Goal: Task Accomplishment & Management: Use online tool/utility

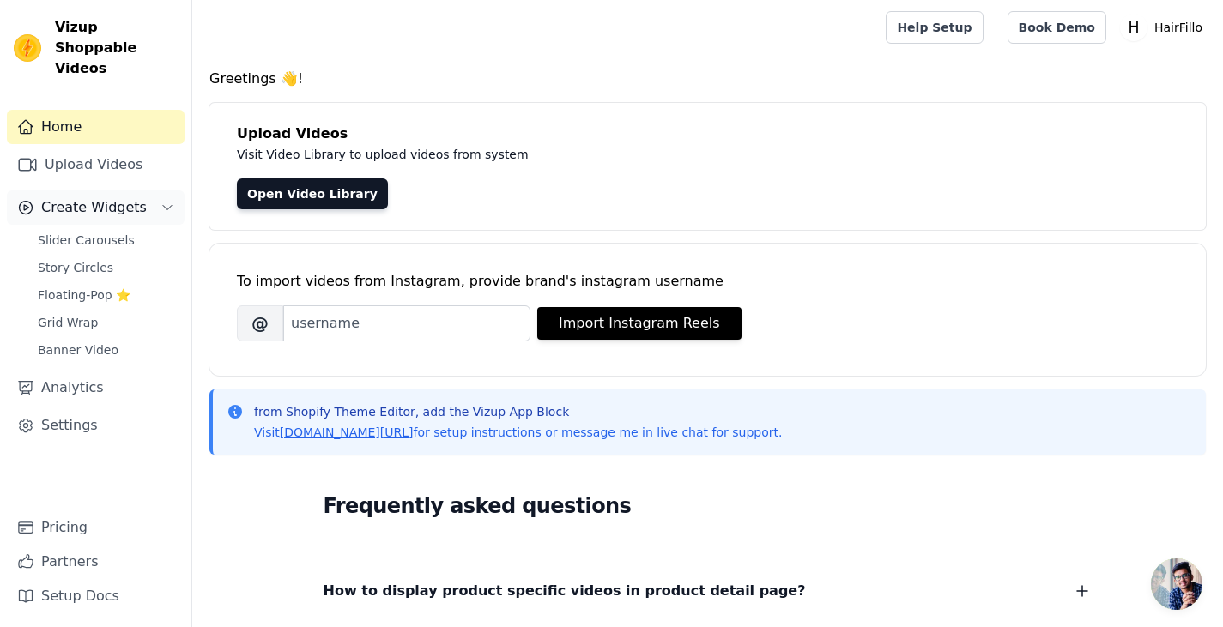
click at [89, 197] on span "Create Widgets" at bounding box center [94, 207] width 106 height 21
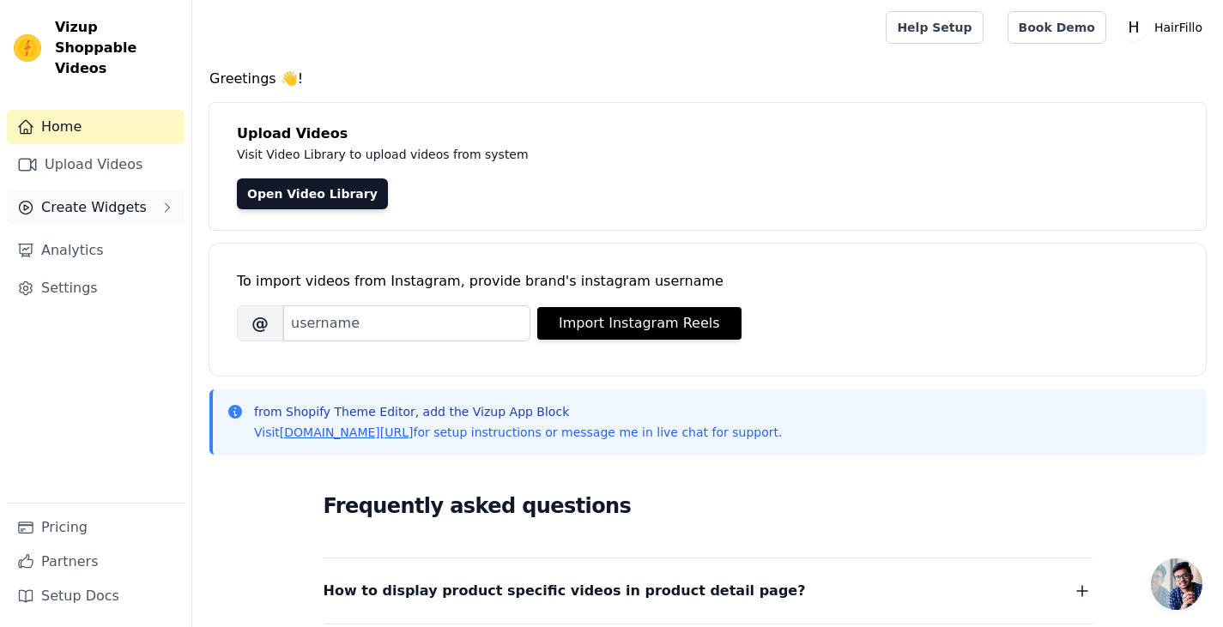
click at [89, 197] on span "Create Widgets" at bounding box center [94, 207] width 106 height 21
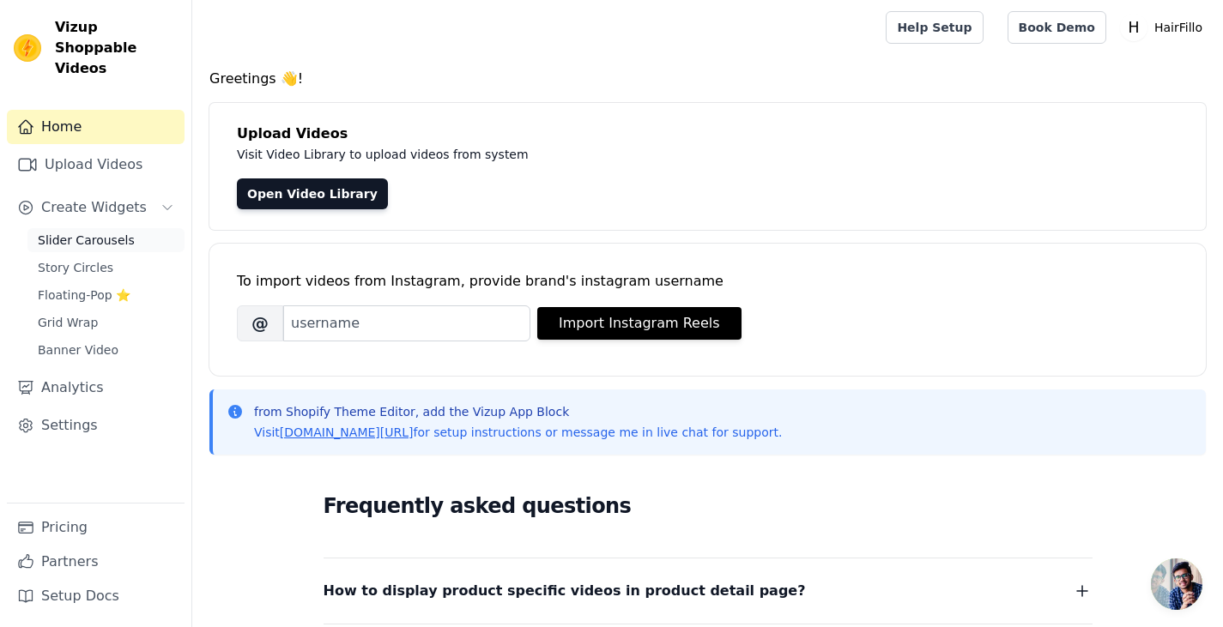
click at [101, 232] on span "Slider Carousels" at bounding box center [86, 240] width 97 height 17
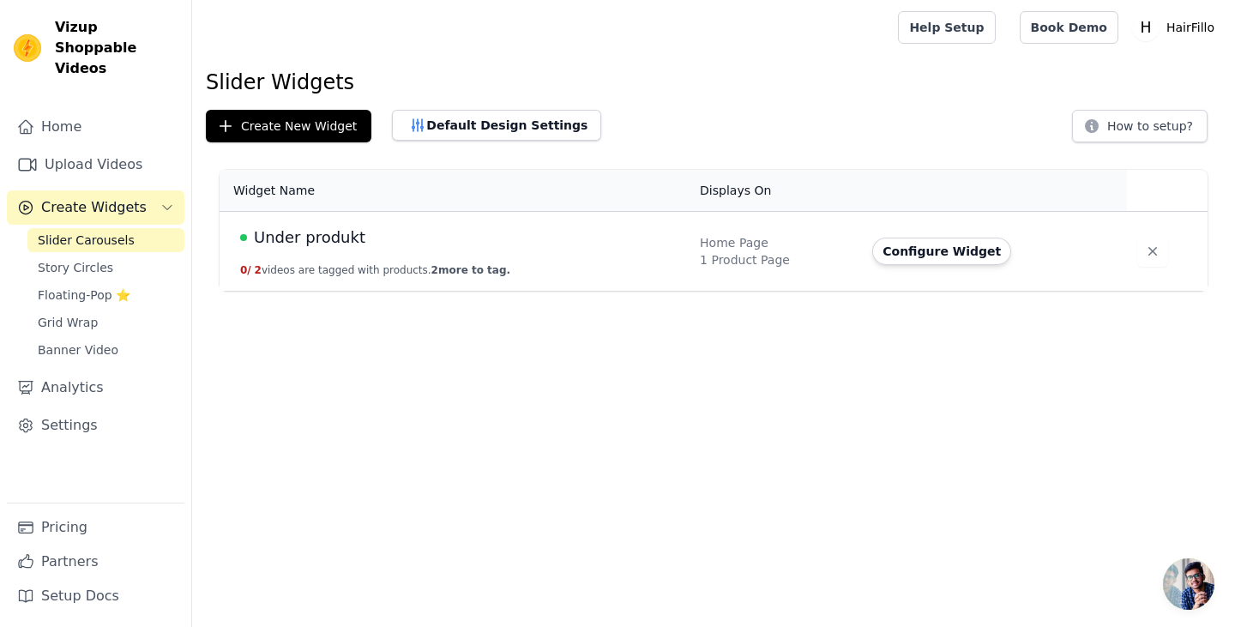
click at [336, 244] on span "Under produkt" at bounding box center [310, 238] width 112 height 24
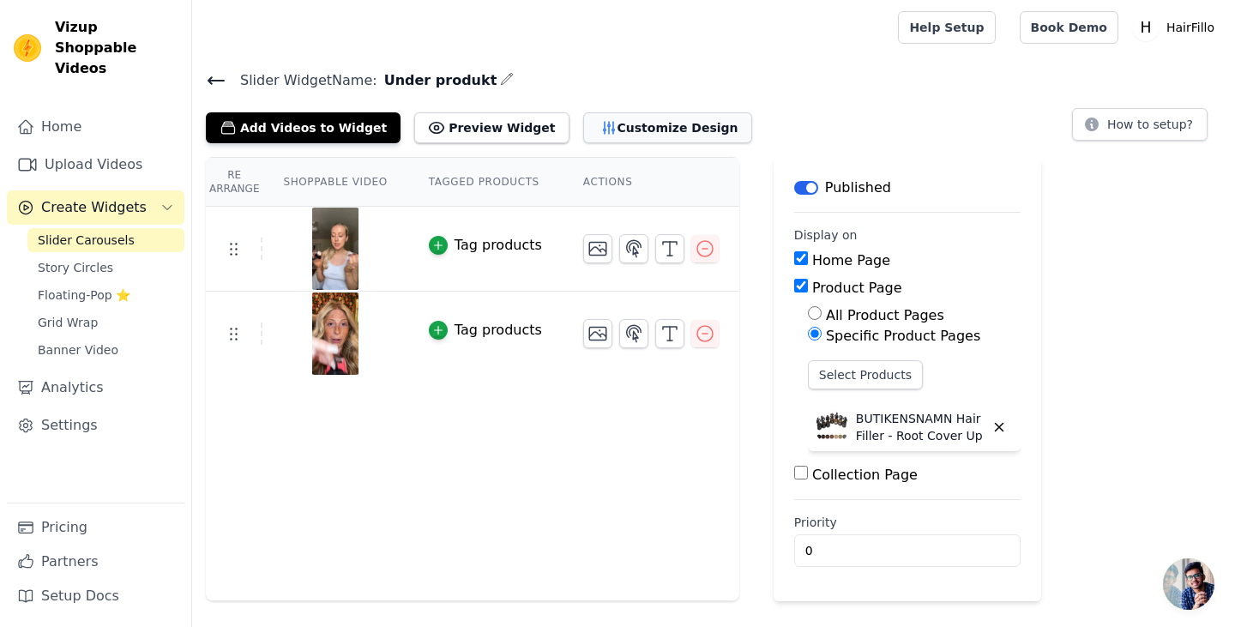
click at [587, 136] on button "Customize Design" at bounding box center [667, 127] width 169 height 31
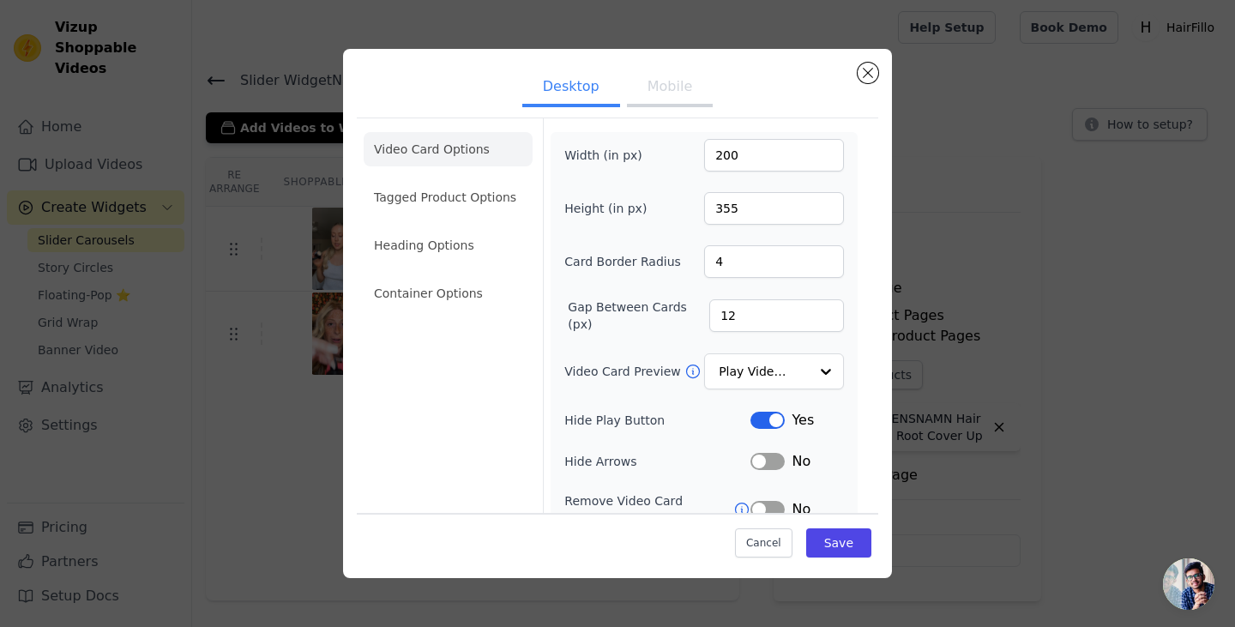
click at [658, 90] on button "Mobile" at bounding box center [670, 88] width 86 height 38
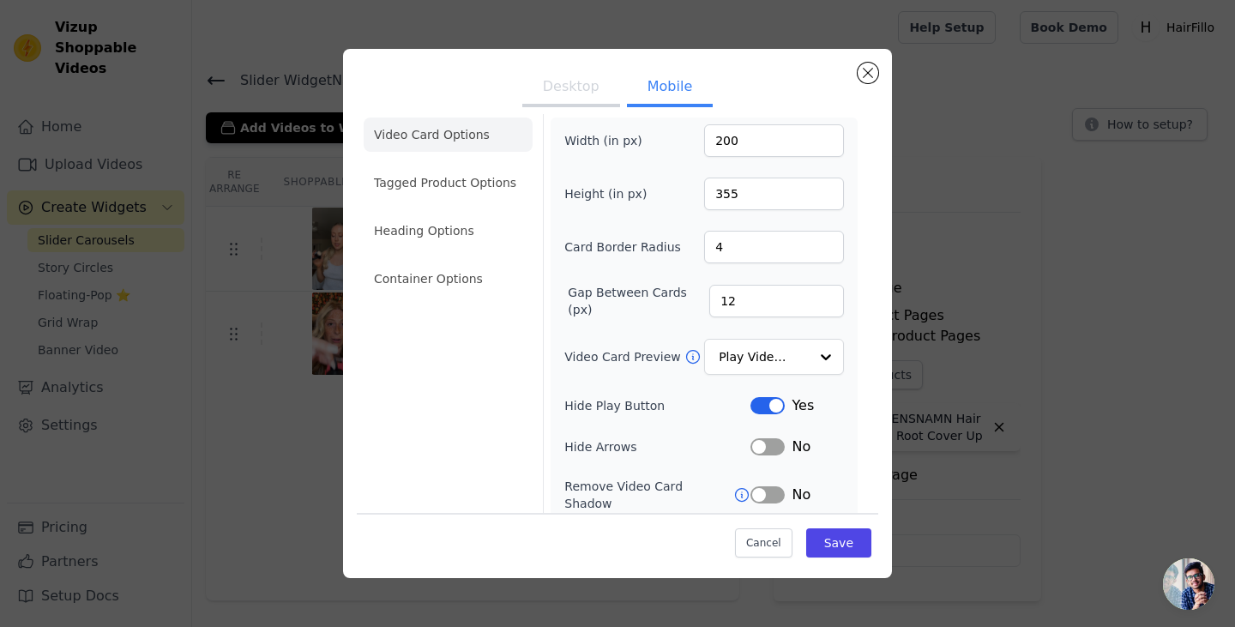
scroll to position [13, 0]
click at [477, 181] on li "Tagged Product Options" at bounding box center [448, 184] width 169 height 34
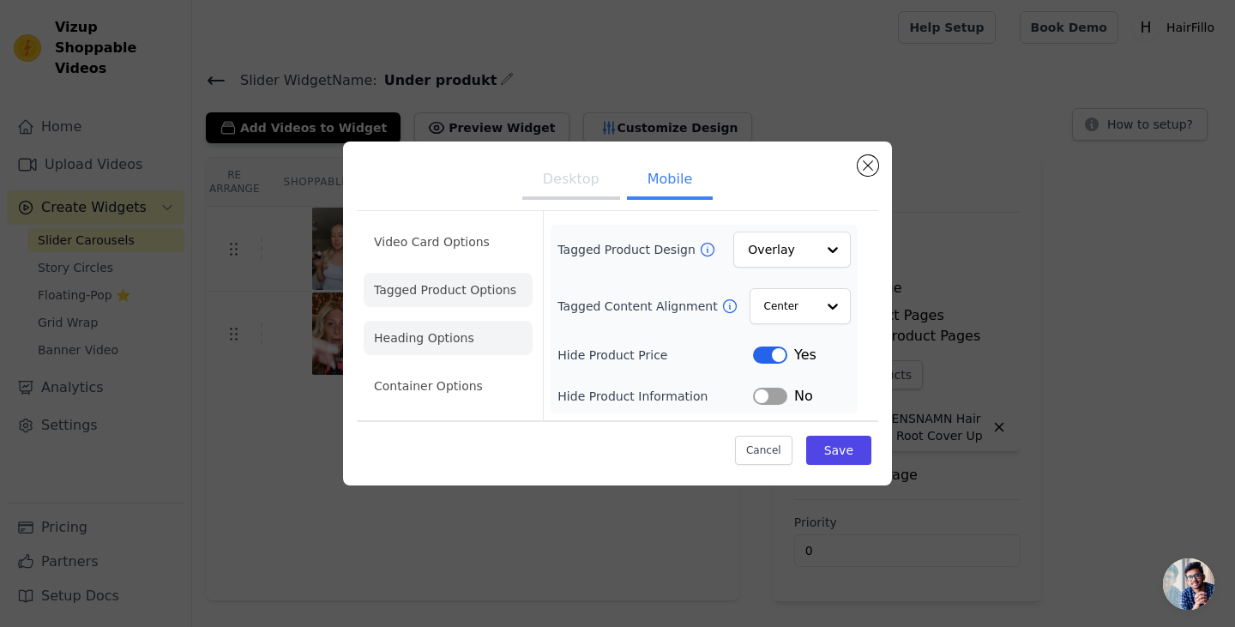
click at [435, 341] on li "Heading Options" at bounding box center [448, 338] width 169 height 34
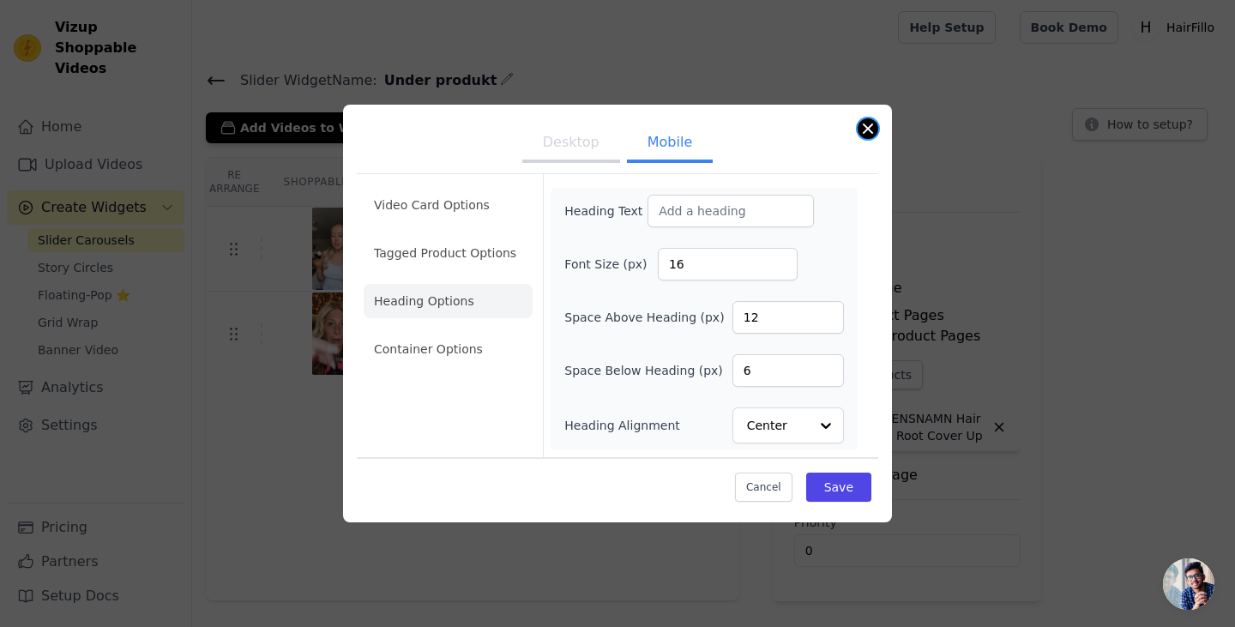
click at [874, 130] on button "Close modal" at bounding box center [868, 128] width 21 height 21
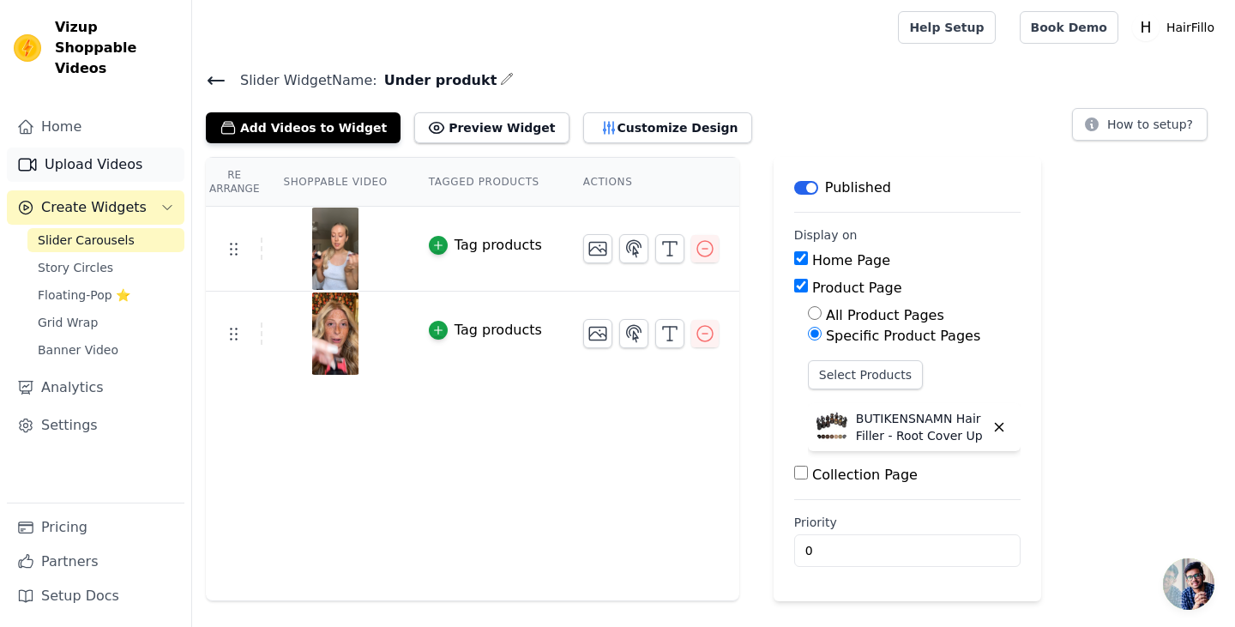
click at [82, 149] on link "Upload Videos" at bounding box center [96, 165] width 178 height 34
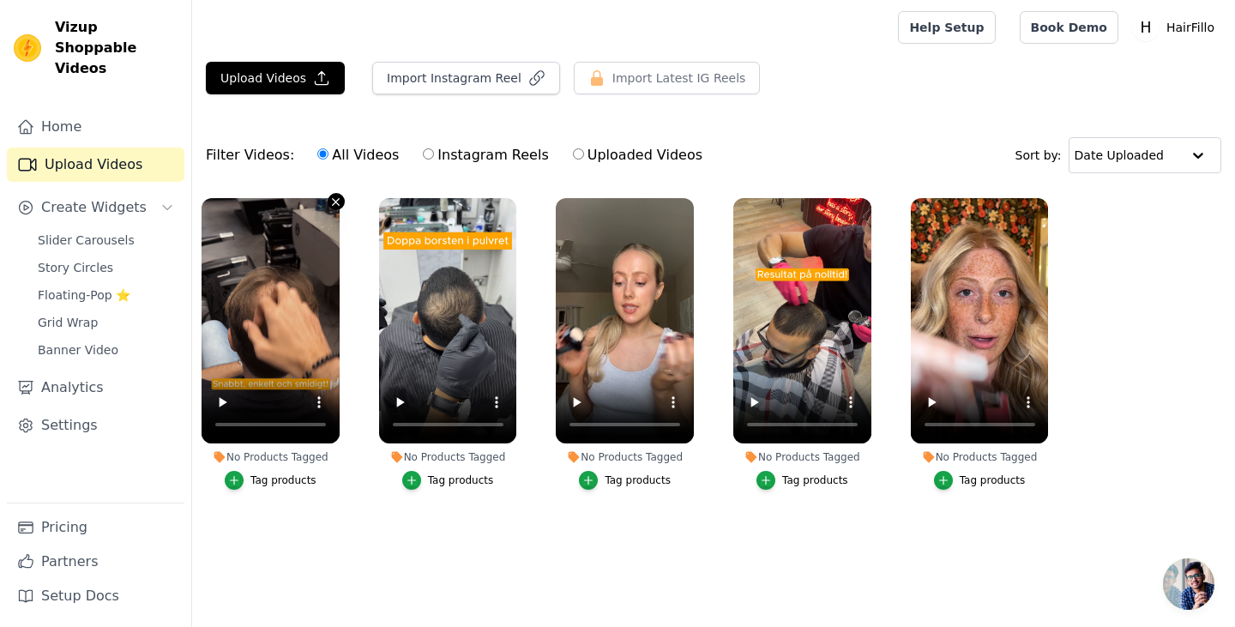
click at [337, 201] on icon "button" at bounding box center [336, 201] width 7 height 7
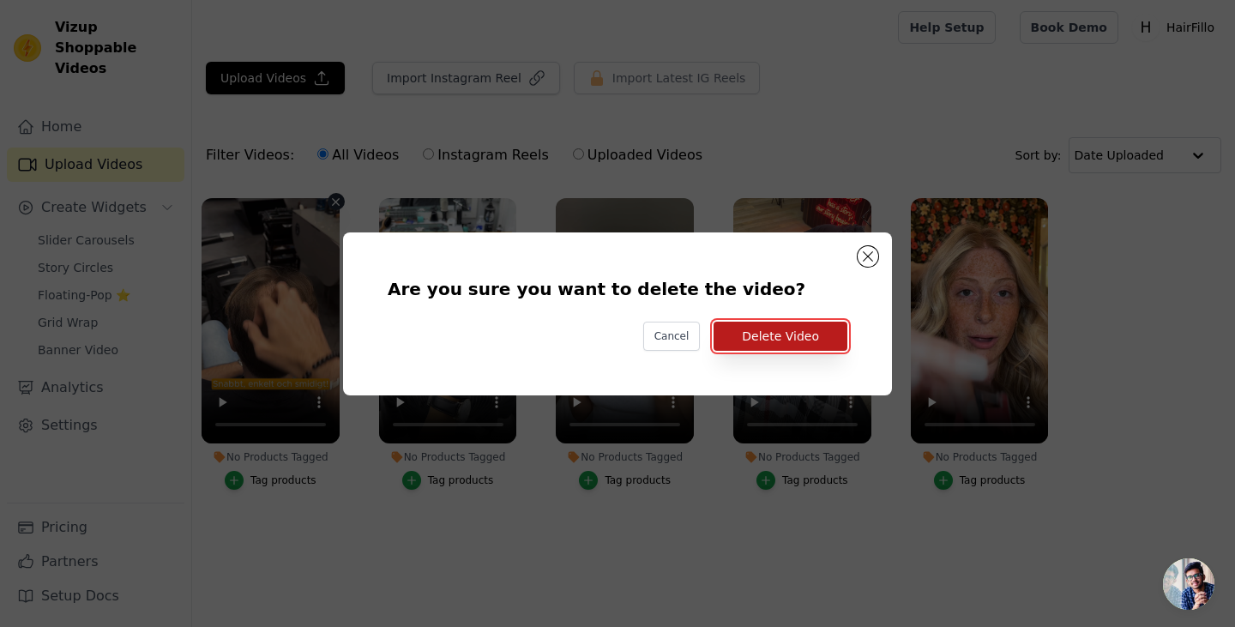
click at [758, 340] on button "Delete Video" at bounding box center [781, 336] width 134 height 29
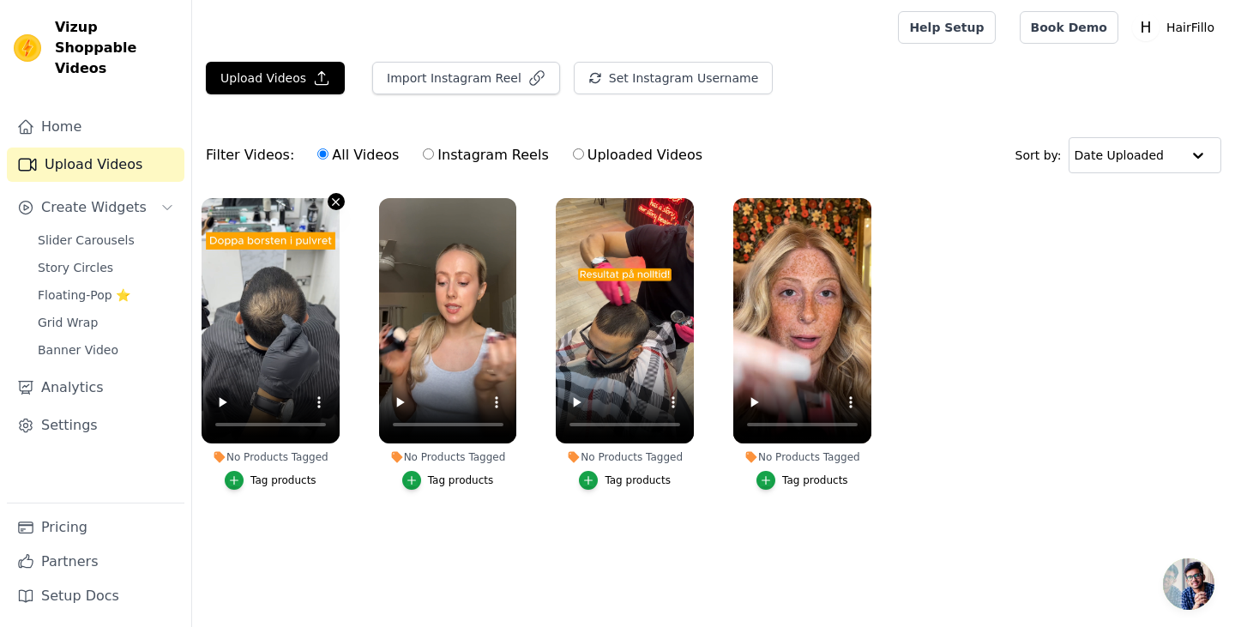
click at [337, 202] on icon "button" at bounding box center [336, 201] width 7 height 7
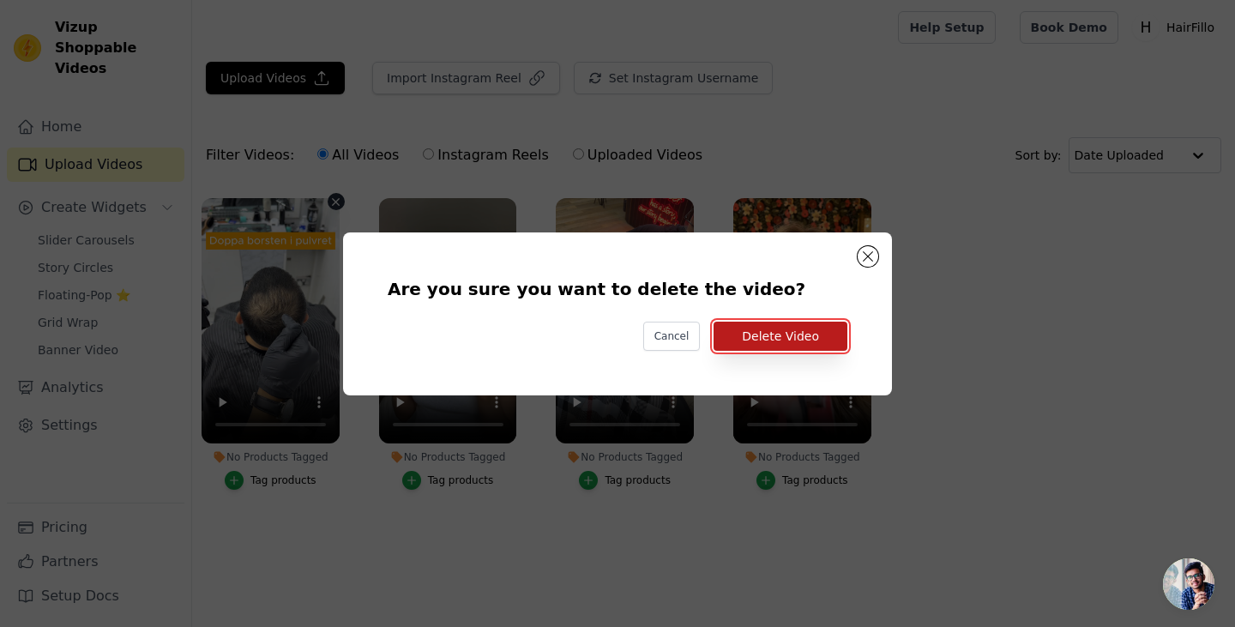
click at [828, 338] on button "Delete Video" at bounding box center [781, 336] width 134 height 29
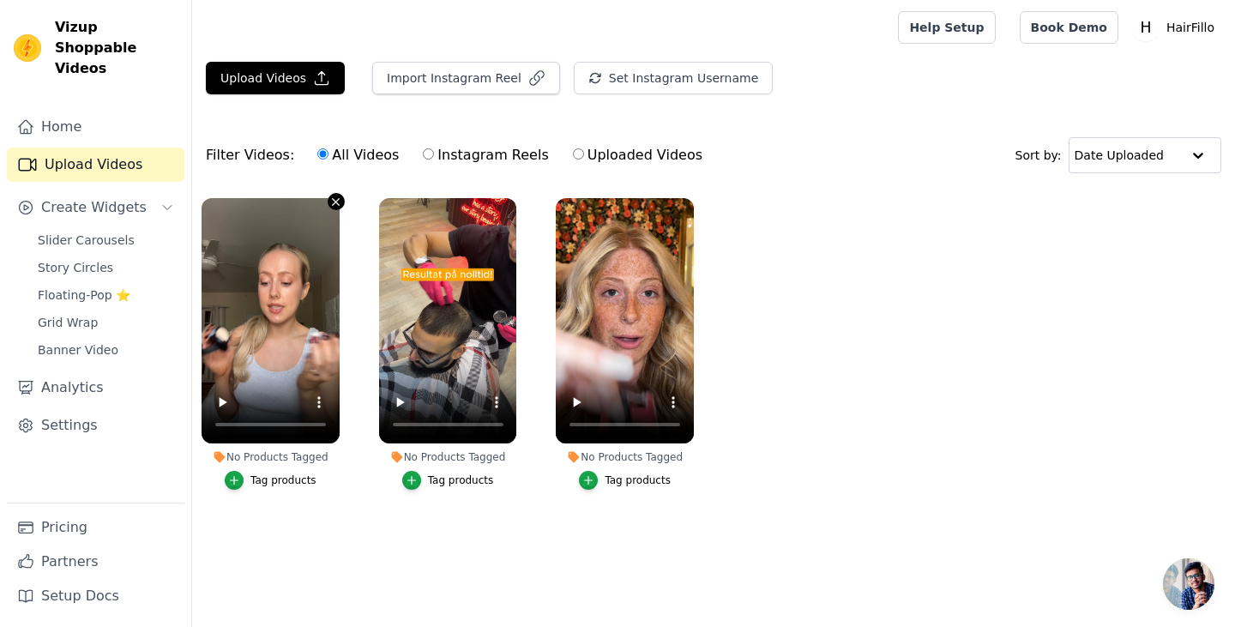
click at [335, 204] on icon "button" at bounding box center [335, 202] width 13 height 13
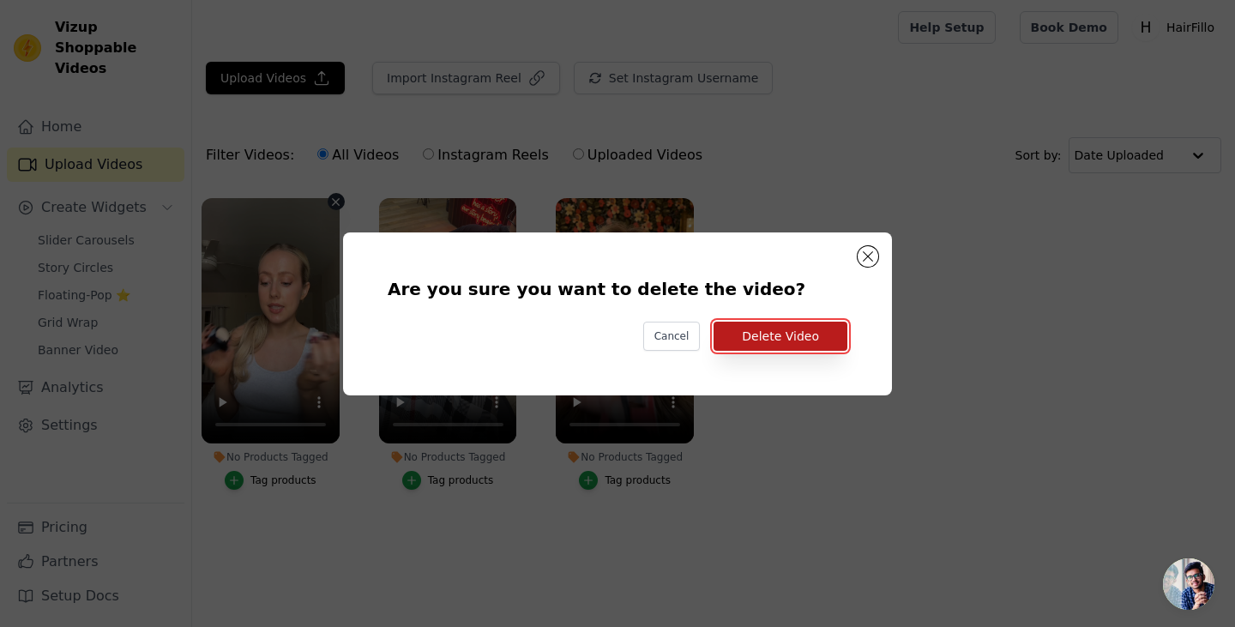
click at [764, 339] on button "Delete Video" at bounding box center [781, 336] width 134 height 29
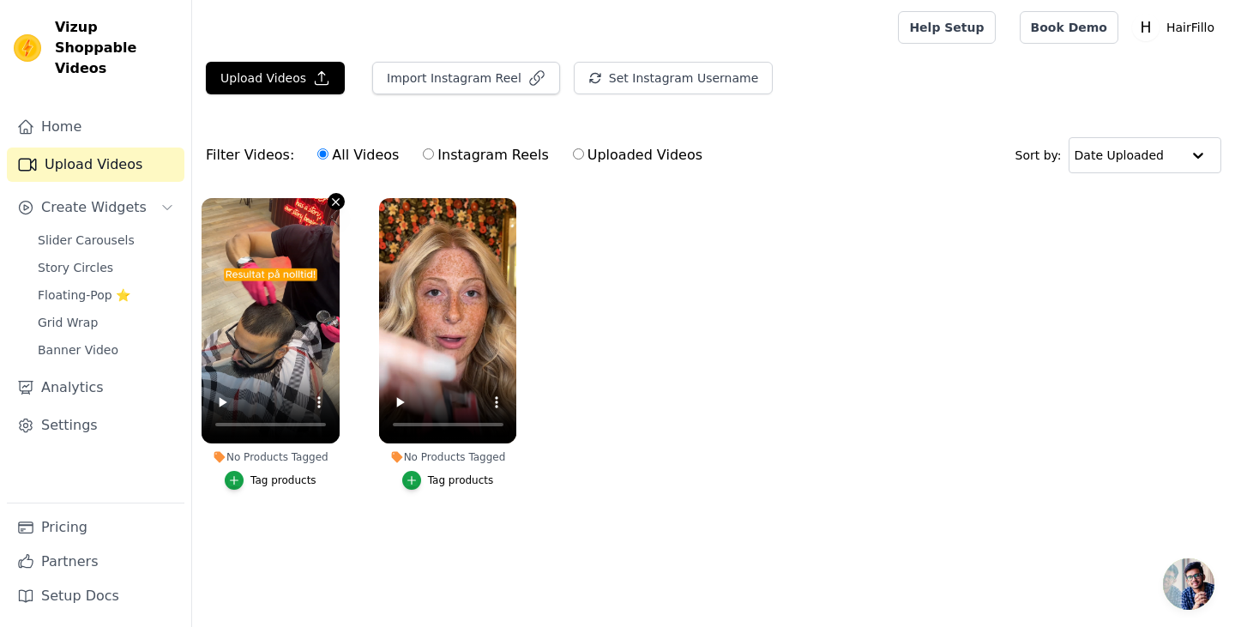
click at [329, 202] on icon "button" at bounding box center [335, 202] width 13 height 13
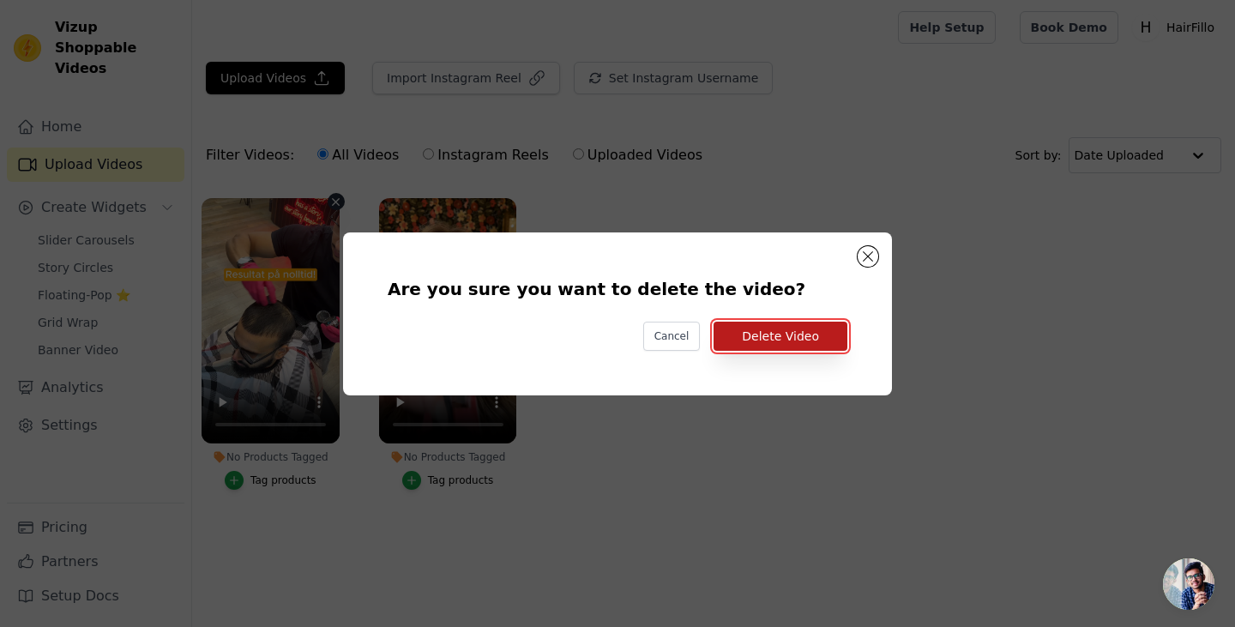
click at [793, 331] on button "Delete Video" at bounding box center [781, 336] width 134 height 29
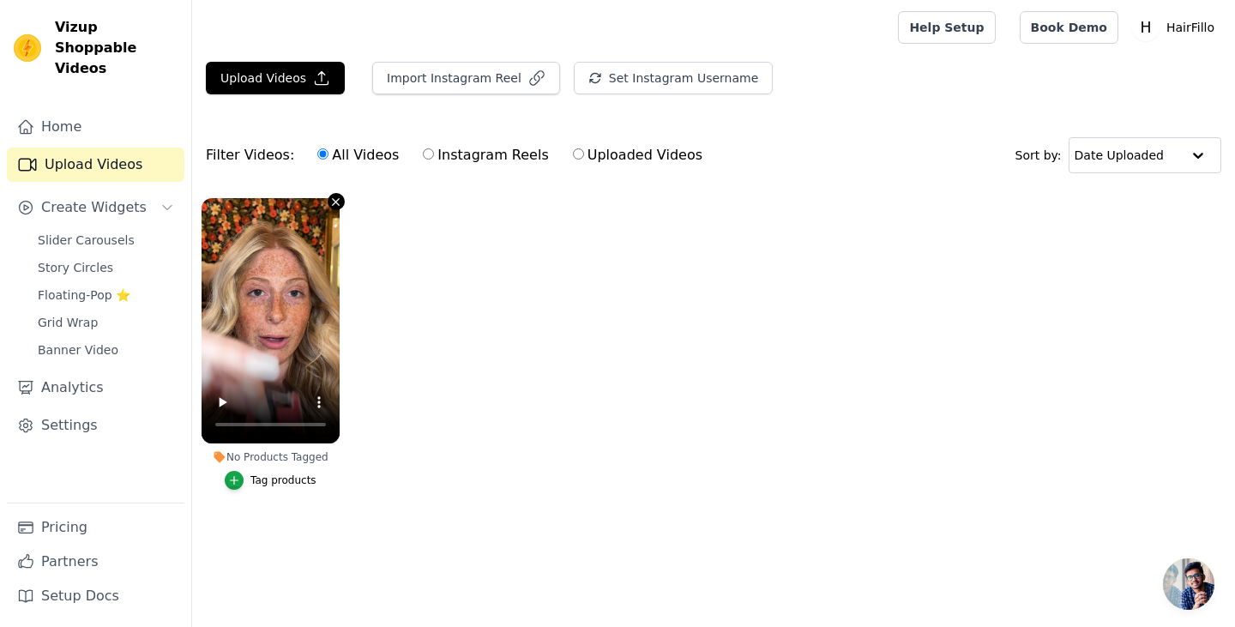
click at [330, 202] on icon "button" at bounding box center [335, 202] width 13 height 13
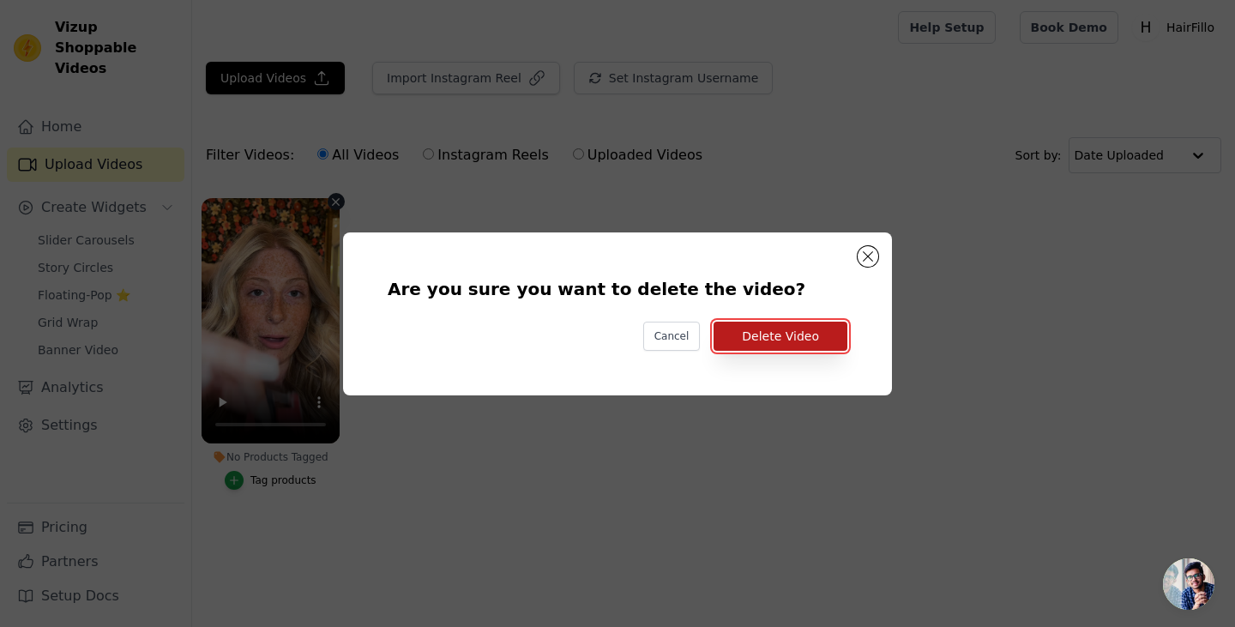
click at [793, 335] on button "Delete Video" at bounding box center [781, 336] width 134 height 29
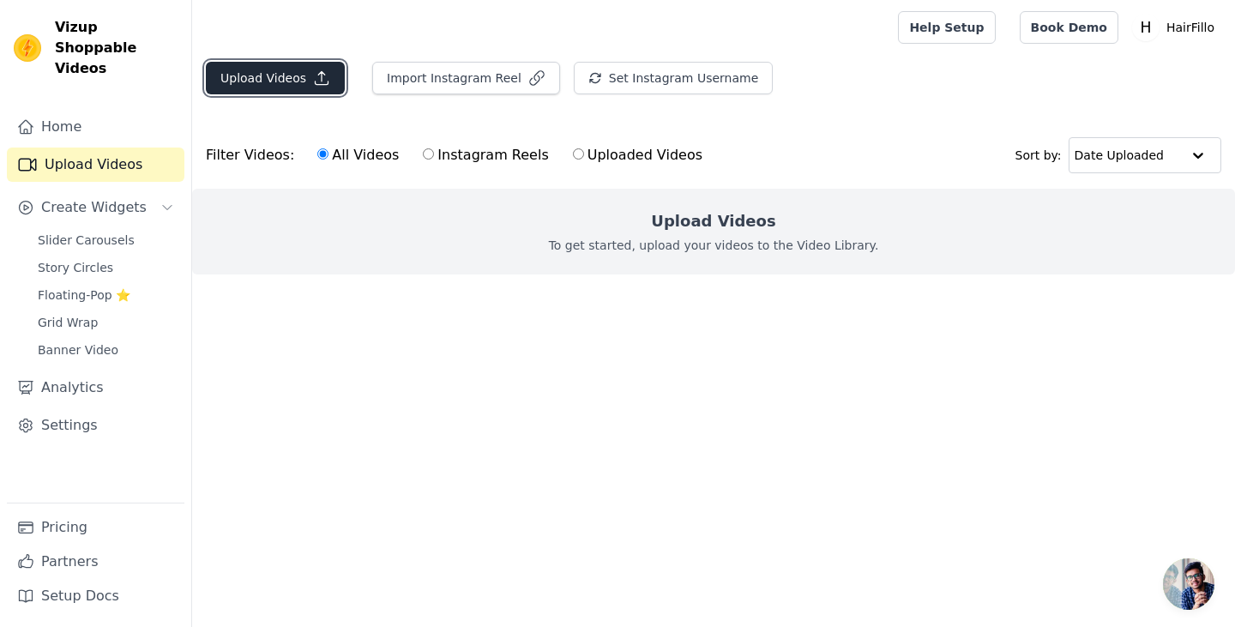
click at [268, 81] on button "Upload Videos" at bounding box center [275, 78] width 139 height 33
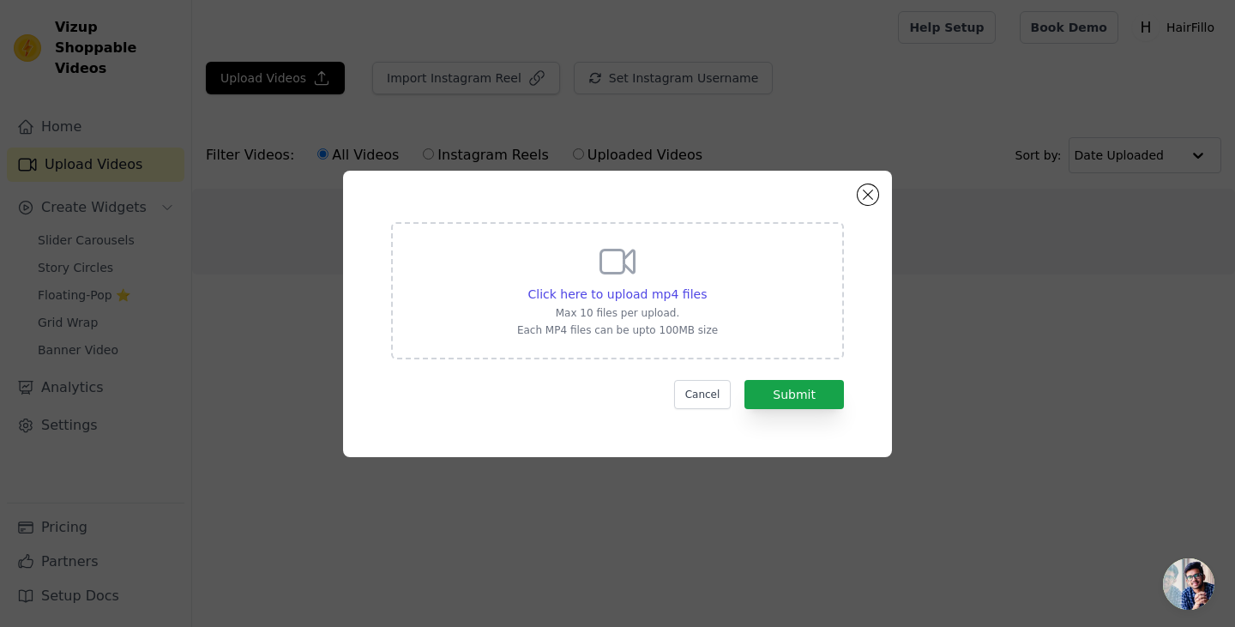
click at [655, 304] on div "Click here to upload mp4 files Max 10 files per upload. Each MP4 files can be u…" at bounding box center [617, 289] width 201 height 96
click at [706, 286] on input "Click here to upload mp4 files Max 10 files per upload. Each MP4 files can be u…" at bounding box center [706, 285] width 1 height 1
type input "C:\fakepath\0926 (1).mp4"
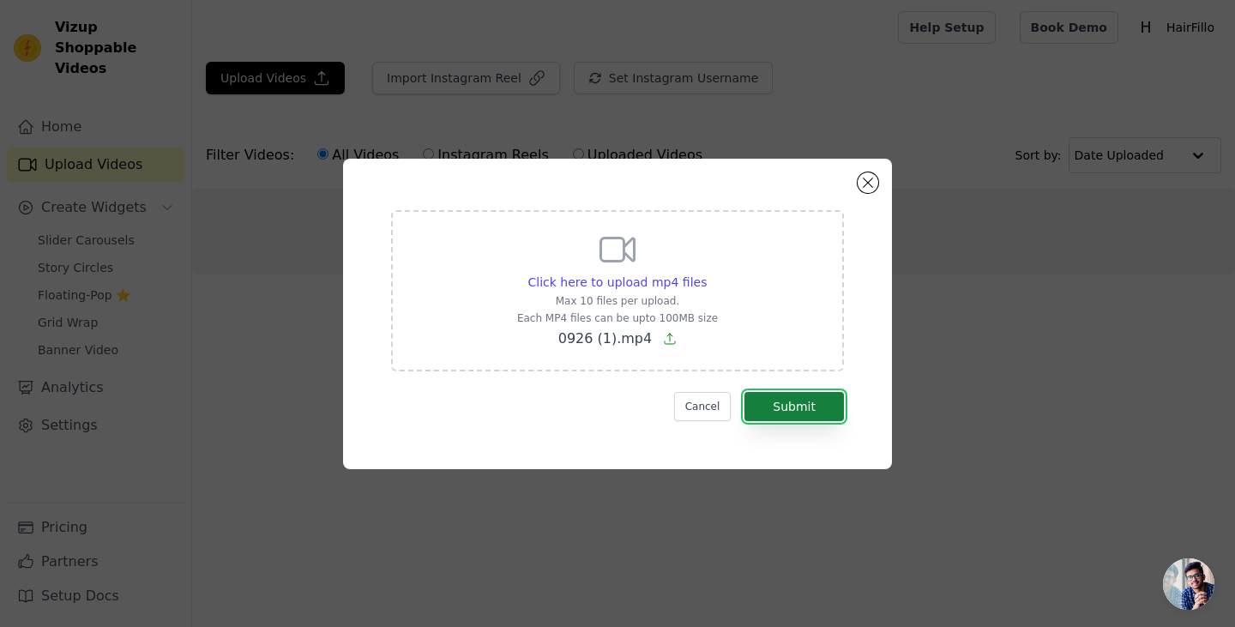
click at [806, 398] on button "Submit" at bounding box center [795, 406] width 100 height 29
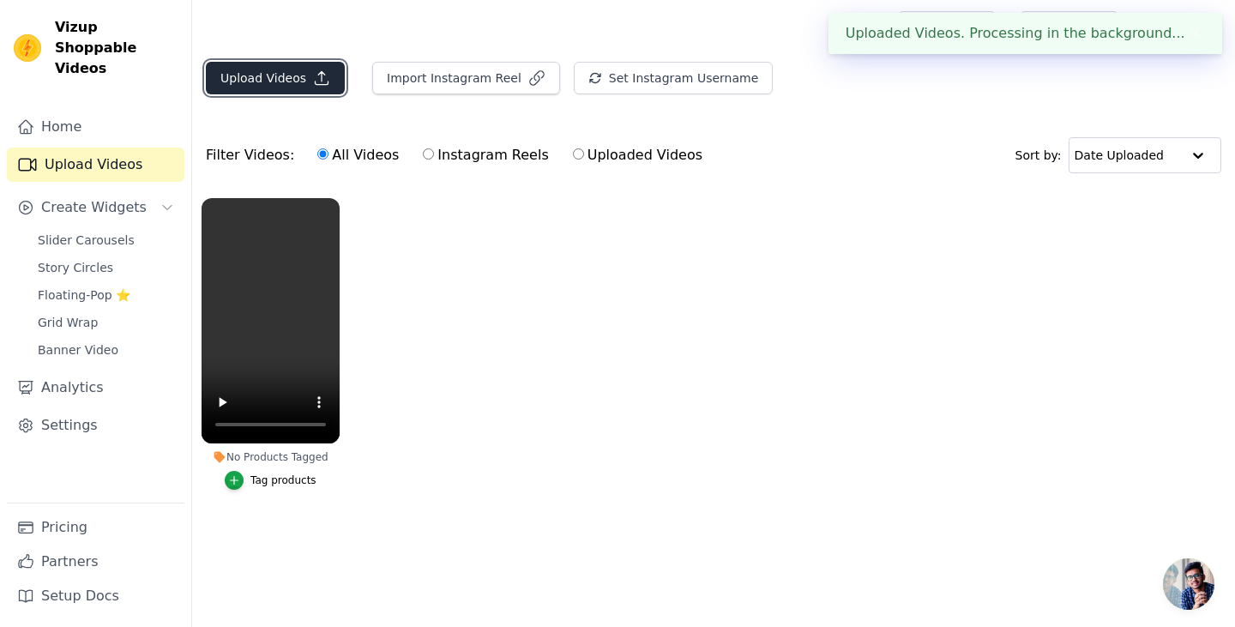
click at [313, 70] on icon "button" at bounding box center [321, 77] width 17 height 17
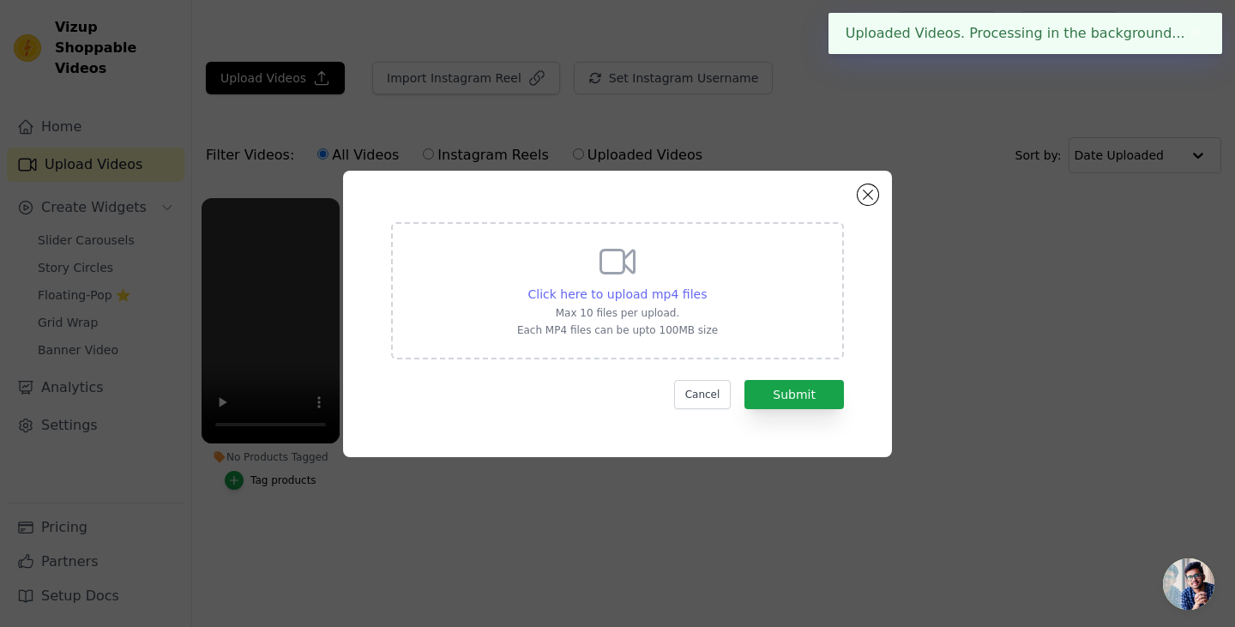
click at [619, 287] on span "Click here to upload mp4 files" at bounding box center [618, 294] width 179 height 14
click at [706, 286] on input "Click here to upload mp4 files Max 10 files per upload. Each MP4 files can be u…" at bounding box center [706, 285] width 1 height 1
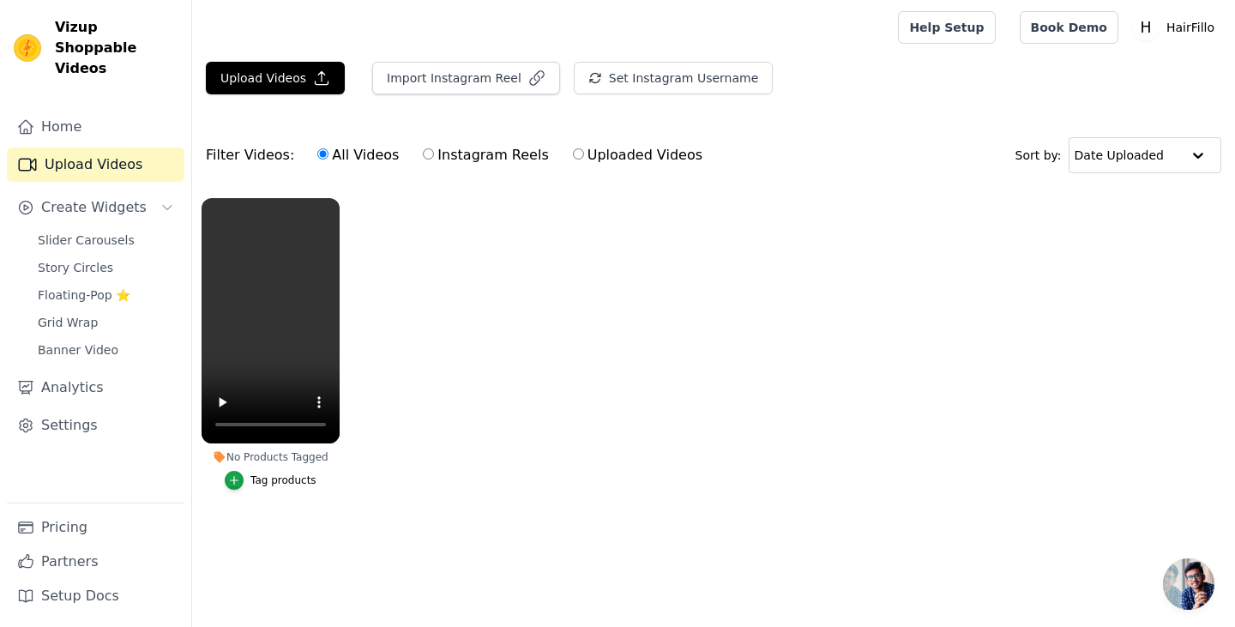
click at [462, 263] on ul "No Products Tagged Tag products" at bounding box center [713, 361] width 1043 height 345
click at [300, 80] on button "Upload Videos" at bounding box center [275, 78] width 139 height 33
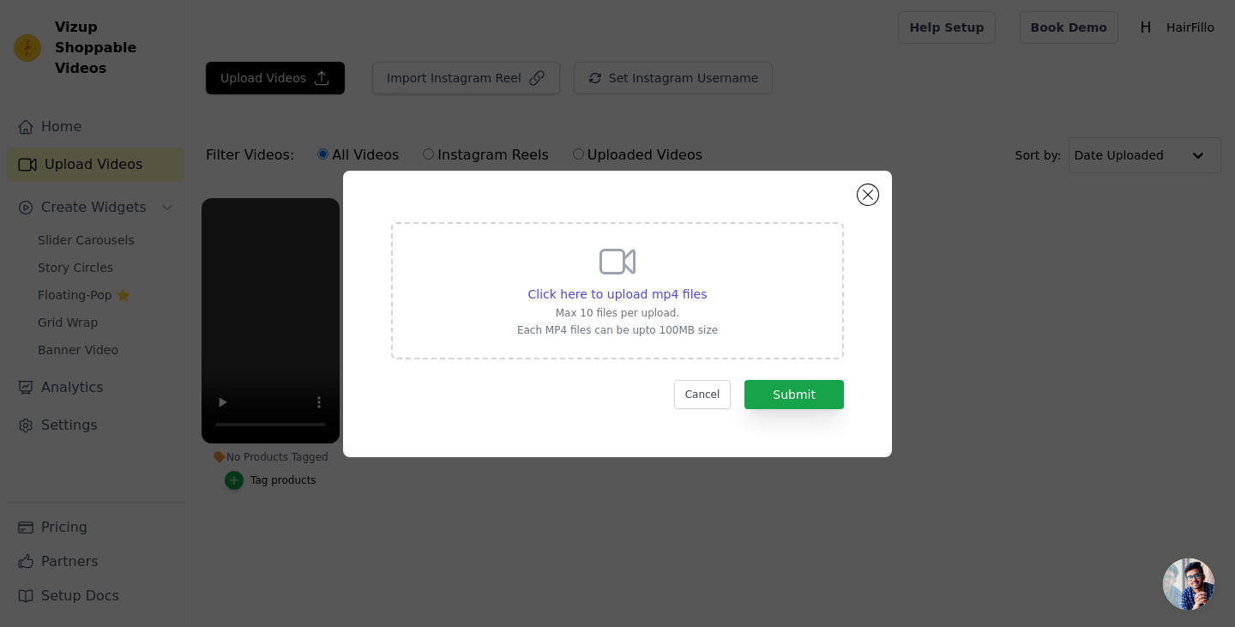
click at [674, 305] on div "Click here to upload mp4 files Max 10 files per upload. Each MP4 files can be u…" at bounding box center [617, 289] width 201 height 96
click at [706, 286] on input "Click here to upload mp4 files Max 10 files per upload. Each MP4 files can be u…" at bounding box center [706, 285] width 1 height 1
type input "C:\fakepath\0926 (3)-vmake.mp4"
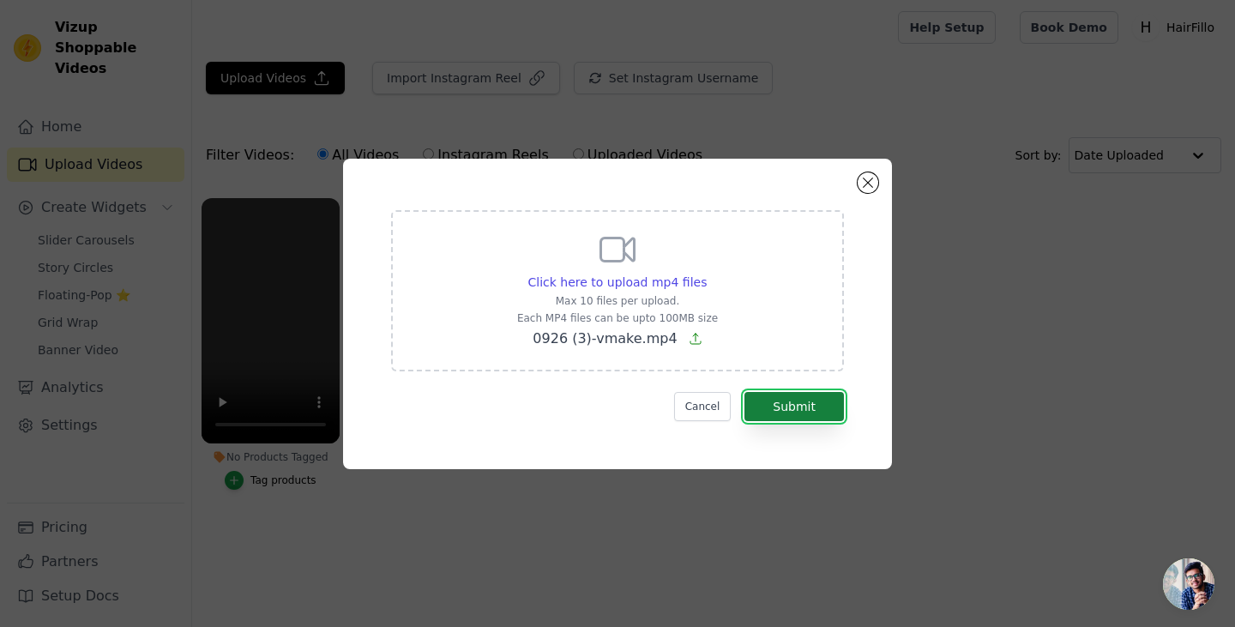
click at [783, 408] on button "Submit" at bounding box center [795, 406] width 100 height 29
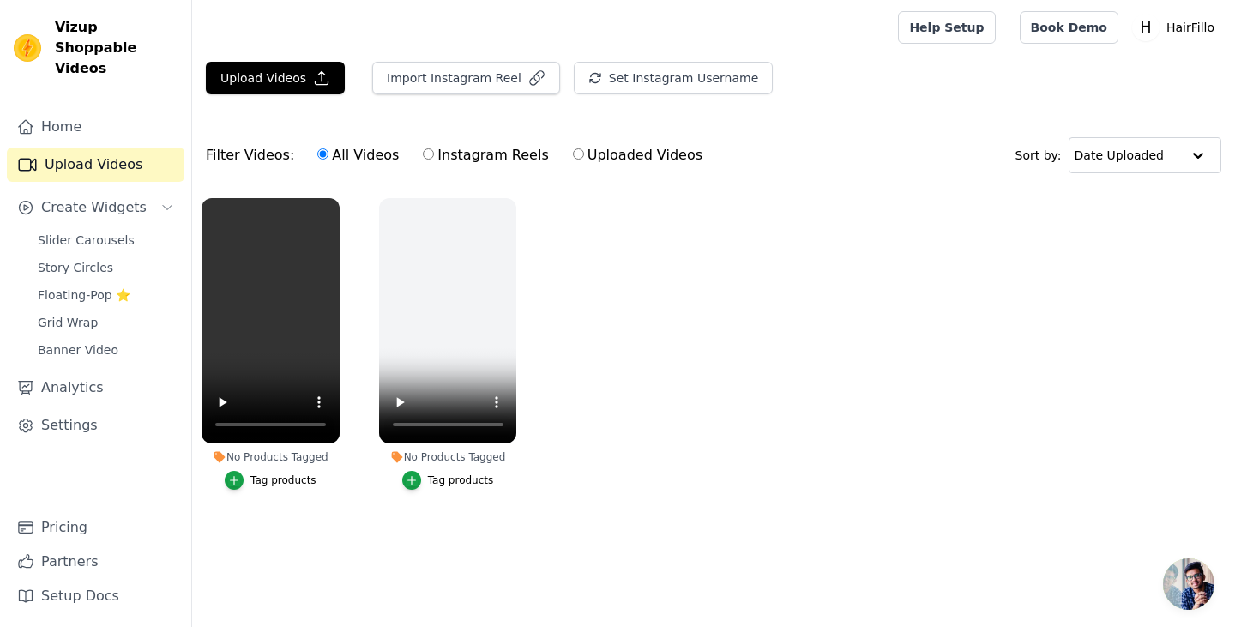
drag, startPoint x: 287, startPoint y: 83, endPoint x: 718, endPoint y: 336, distance: 499.6
click at [718, 336] on ul "No Products Tagged Tag products No Products Tagged Tag products" at bounding box center [713, 361] width 1043 height 345
drag, startPoint x: 286, startPoint y: 74, endPoint x: 637, endPoint y: 257, distance: 396.4
click at [637, 257] on ul "No Products Tagged Tag products No Products Tagged Tag products" at bounding box center [713, 361] width 1043 height 345
click at [302, 78] on button "Upload Videos" at bounding box center [275, 78] width 139 height 33
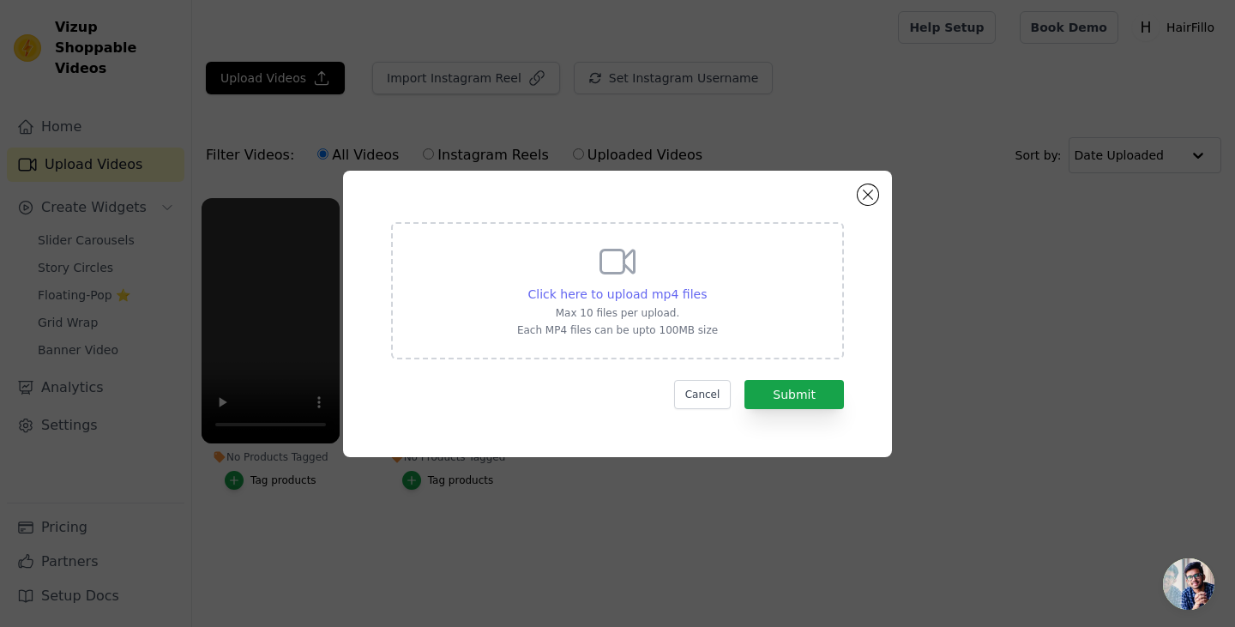
click at [629, 289] on span "Click here to upload mp4 files" at bounding box center [618, 294] width 179 height 14
click at [706, 286] on input "Click here to upload mp4 files Max 10 files per upload. Each MP4 files can be u…" at bounding box center [706, 285] width 1 height 1
type input "C:\fakepath\0926 (6).mp4"
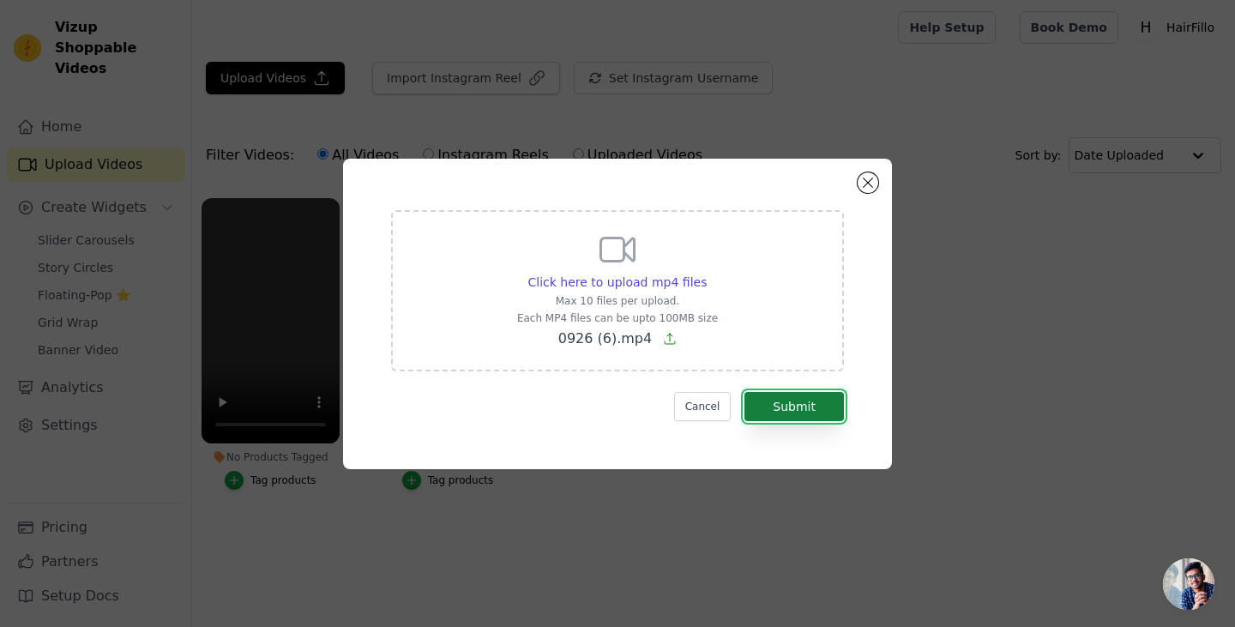
click at [790, 407] on button "Submit" at bounding box center [795, 406] width 100 height 29
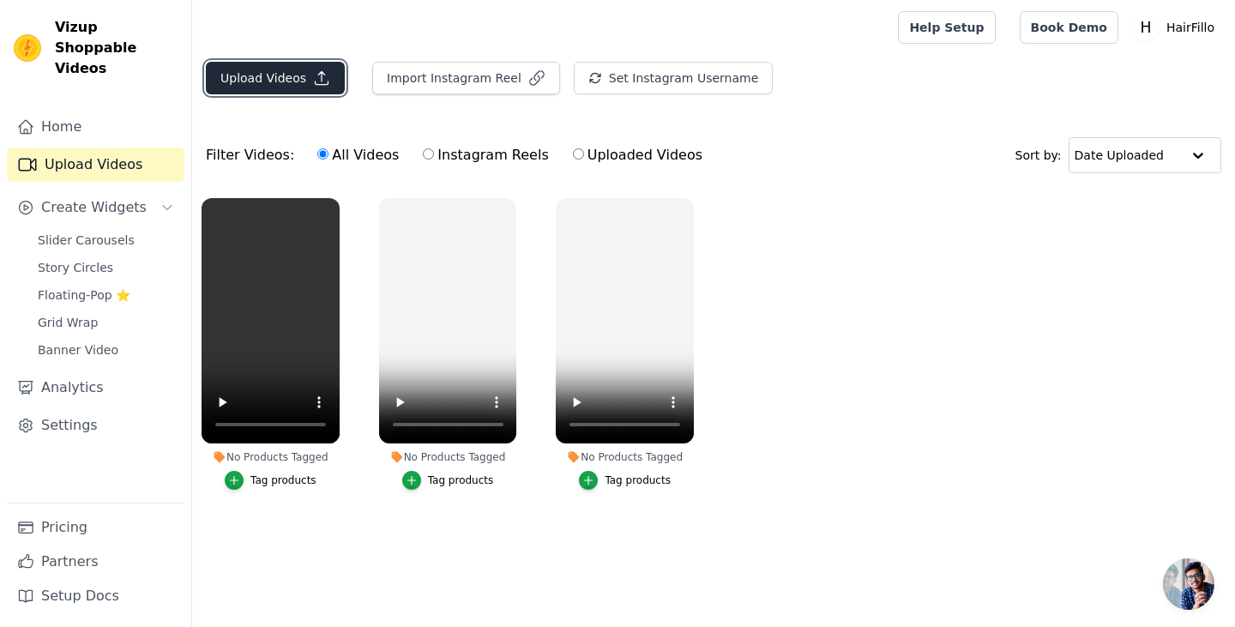
click at [295, 83] on button "Upload Videos" at bounding box center [275, 78] width 139 height 33
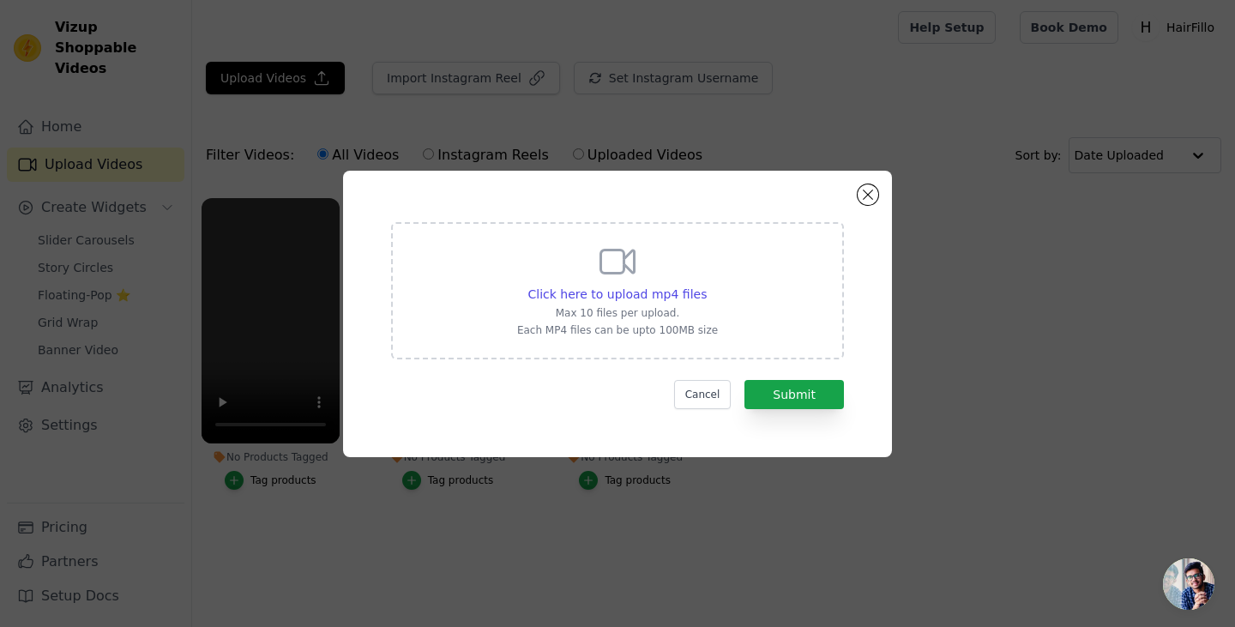
click at [637, 276] on icon at bounding box center [617, 261] width 41 height 41
click at [706, 285] on input "Click here to upload mp4 files Max 10 files per upload. Each MP4 files can be u…" at bounding box center [706, 285] width 1 height 1
type input "C:\fakepath\0926 (4).mp4"
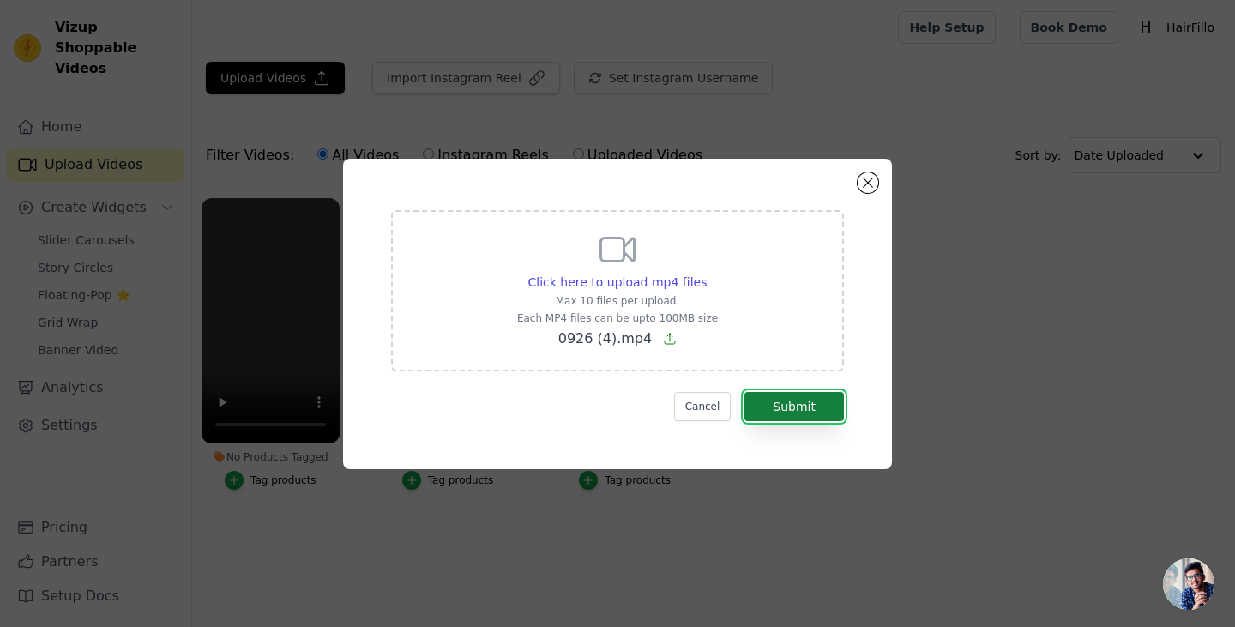
click at [798, 402] on button "Submit" at bounding box center [795, 406] width 100 height 29
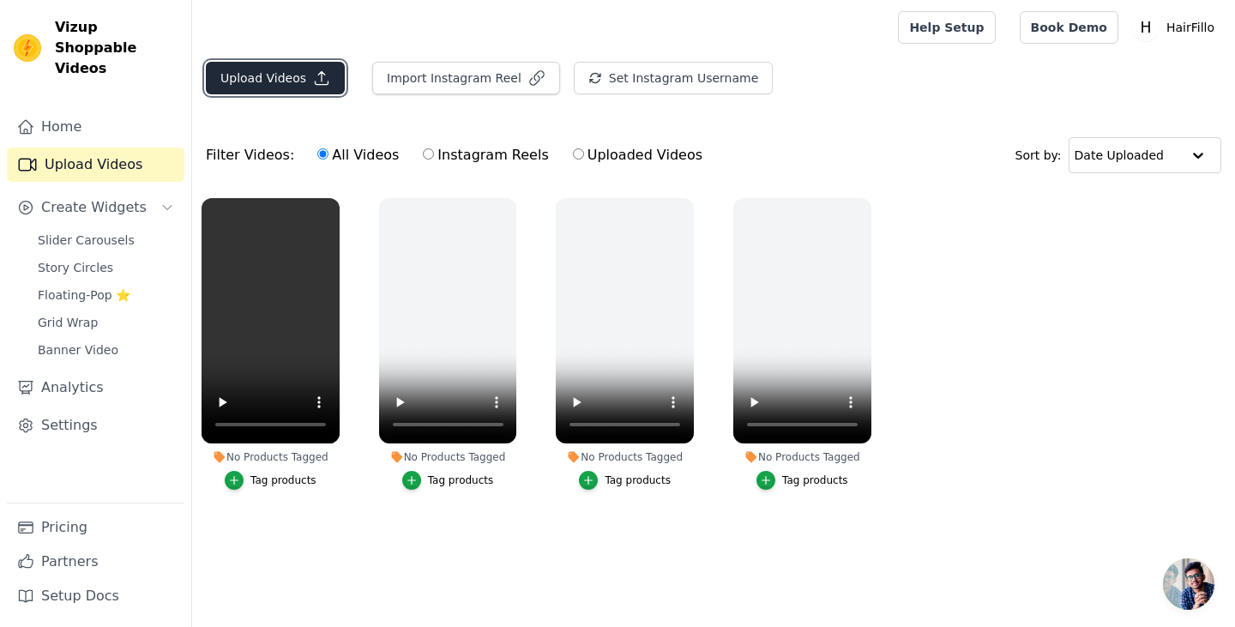
click at [292, 84] on button "Upload Videos" at bounding box center [275, 78] width 139 height 33
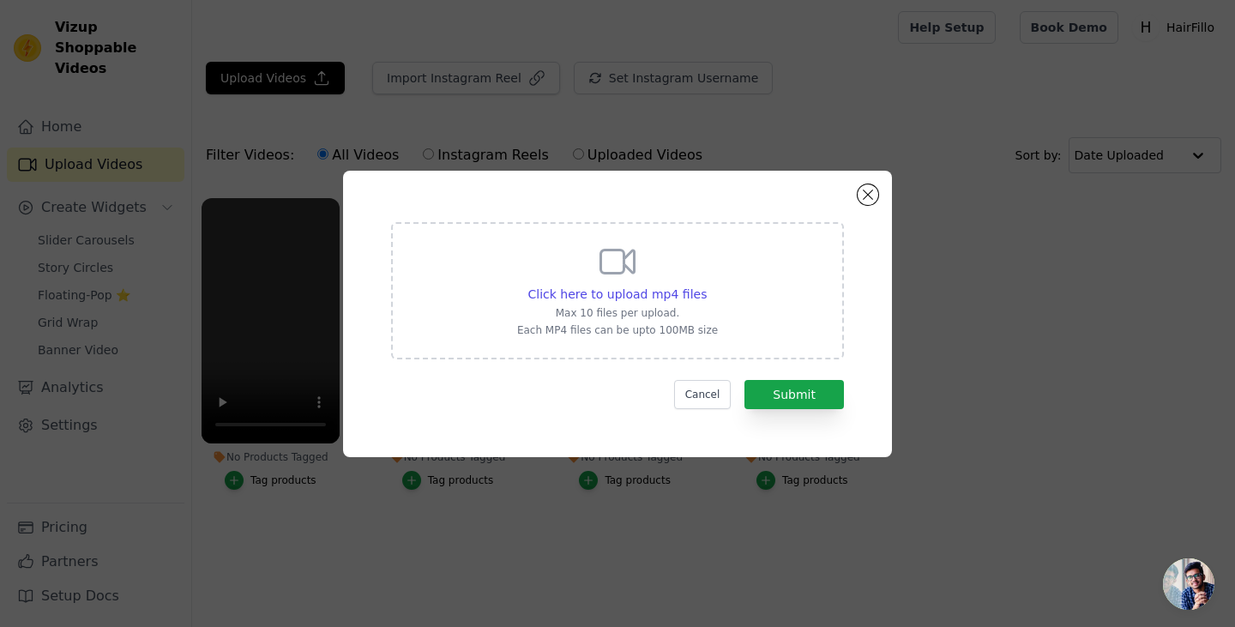
click at [607, 261] on icon at bounding box center [617, 261] width 41 height 41
click at [706, 285] on input "Click here to upload mp4 files Max 10 files per upload. Each MP4 files can be u…" at bounding box center [706, 285] width 1 height 1
type input "C:\fakepath\0926.mp4"
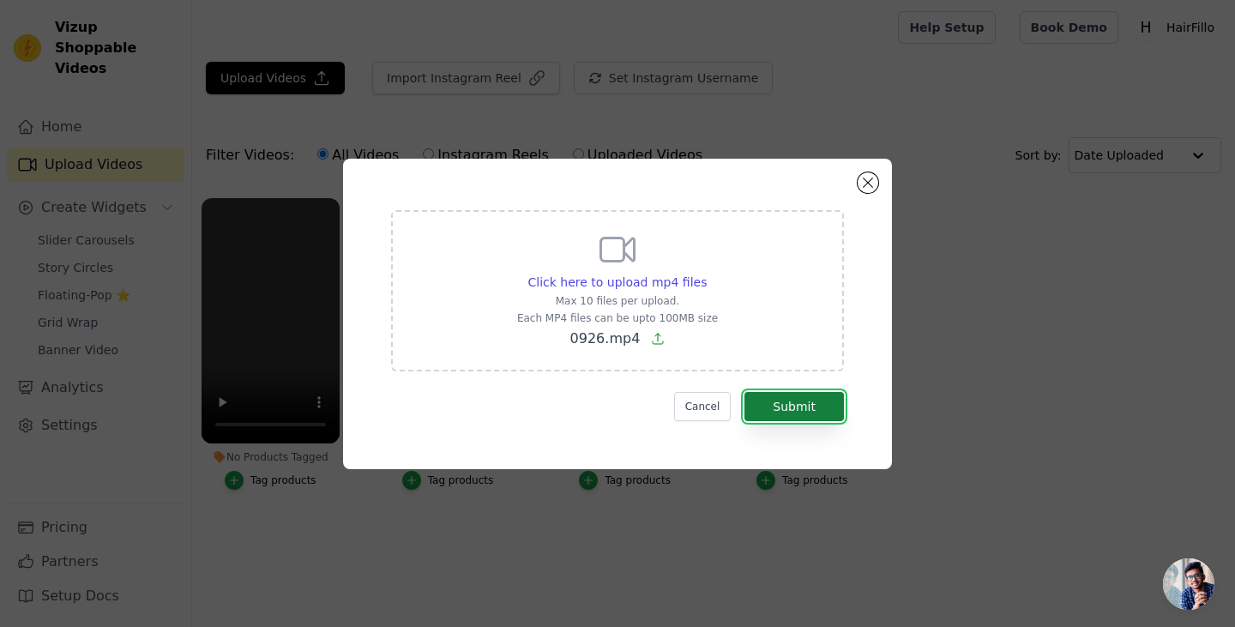
click at [787, 408] on button "Submit" at bounding box center [795, 406] width 100 height 29
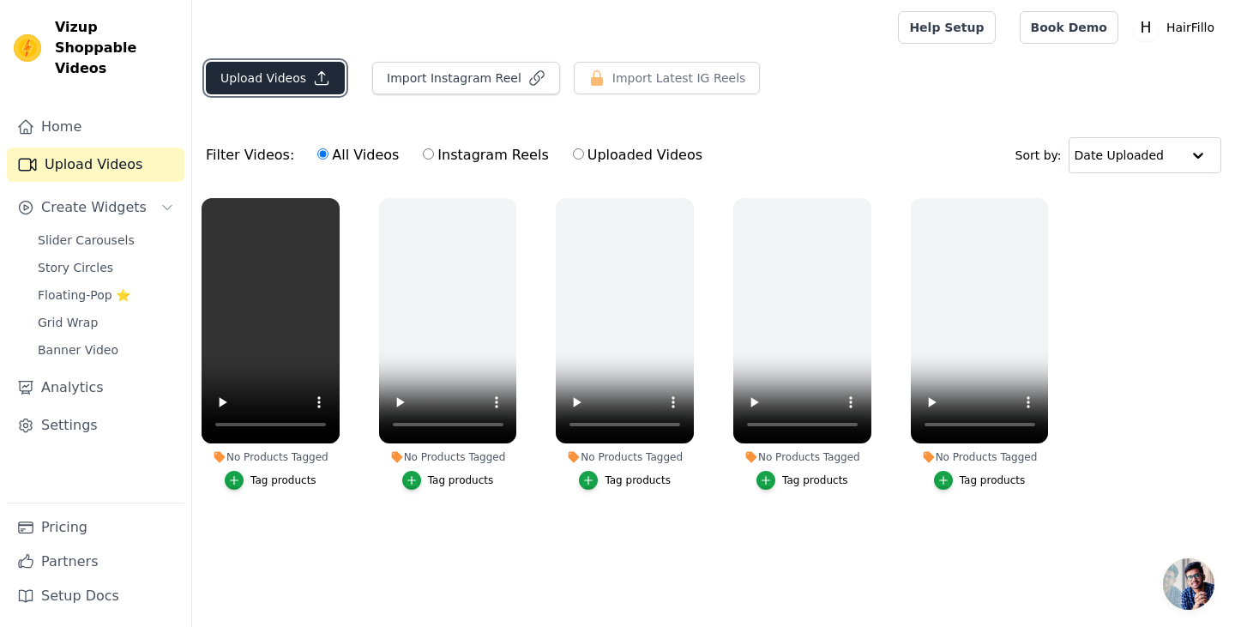
click at [296, 80] on button "Upload Videos" at bounding box center [275, 78] width 139 height 33
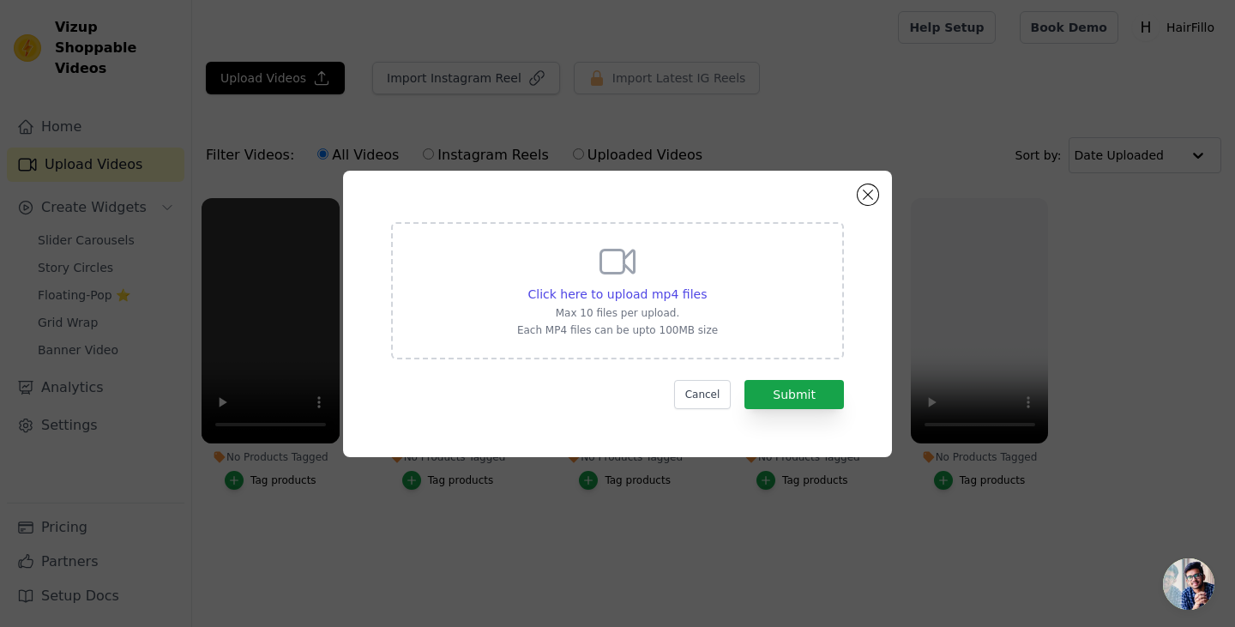
click at [609, 273] on icon at bounding box center [617, 261] width 33 height 23
click at [706, 285] on input "Click here to upload mp4 files Max 10 files per upload. Each MP4 files can be u…" at bounding box center [706, 285] width 1 height 1
type input "C:\fakepath\0926 (7)-vmake.mp4"
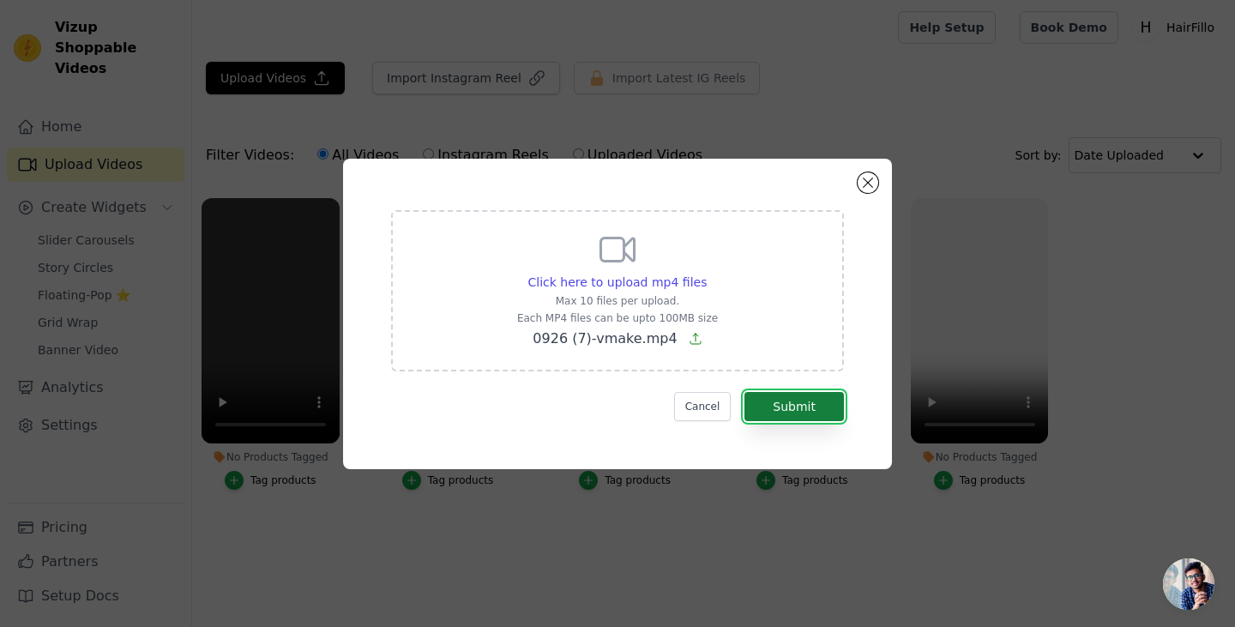
click at [783, 396] on button "Submit" at bounding box center [795, 406] width 100 height 29
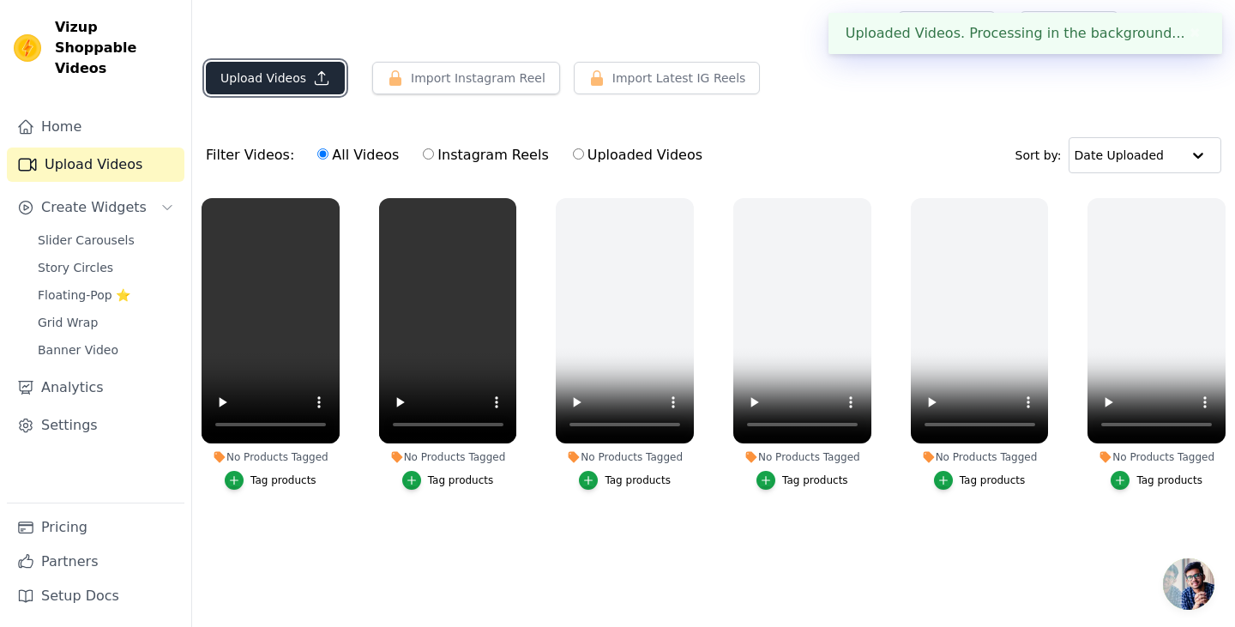
click at [269, 76] on button "Upload Videos" at bounding box center [275, 78] width 139 height 33
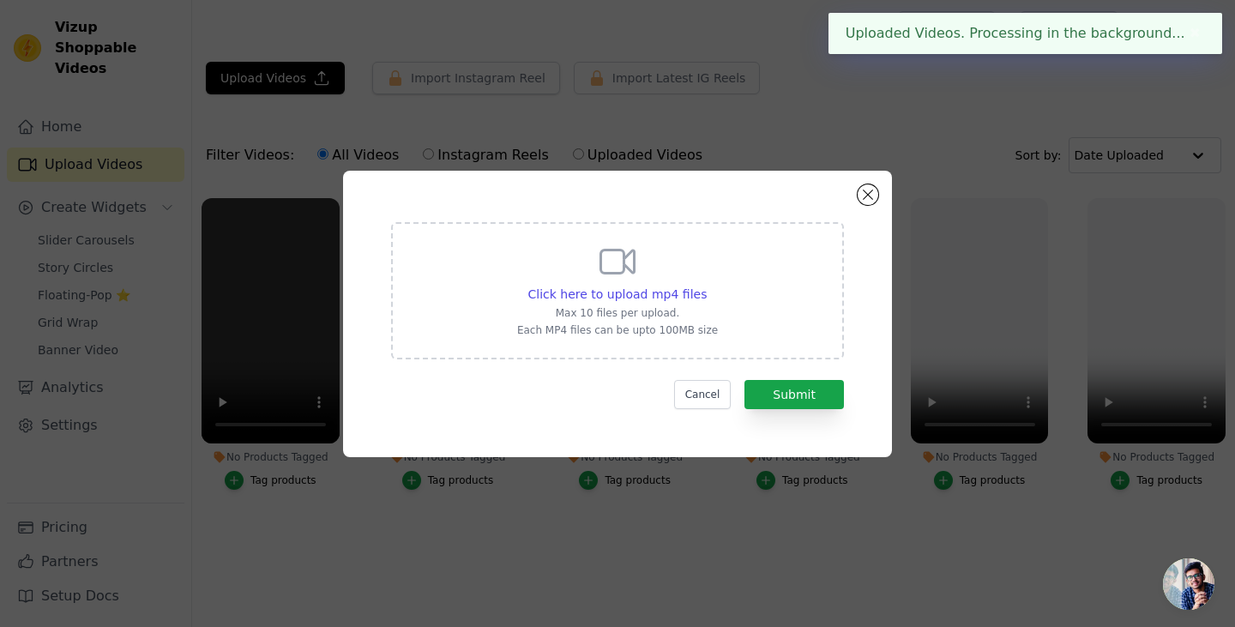
click at [612, 278] on icon at bounding box center [617, 261] width 41 height 41
click at [706, 285] on input "Click here to upload mp4 files Max 10 files per upload. Each MP4 files can be u…" at bounding box center [706, 285] width 1 height 1
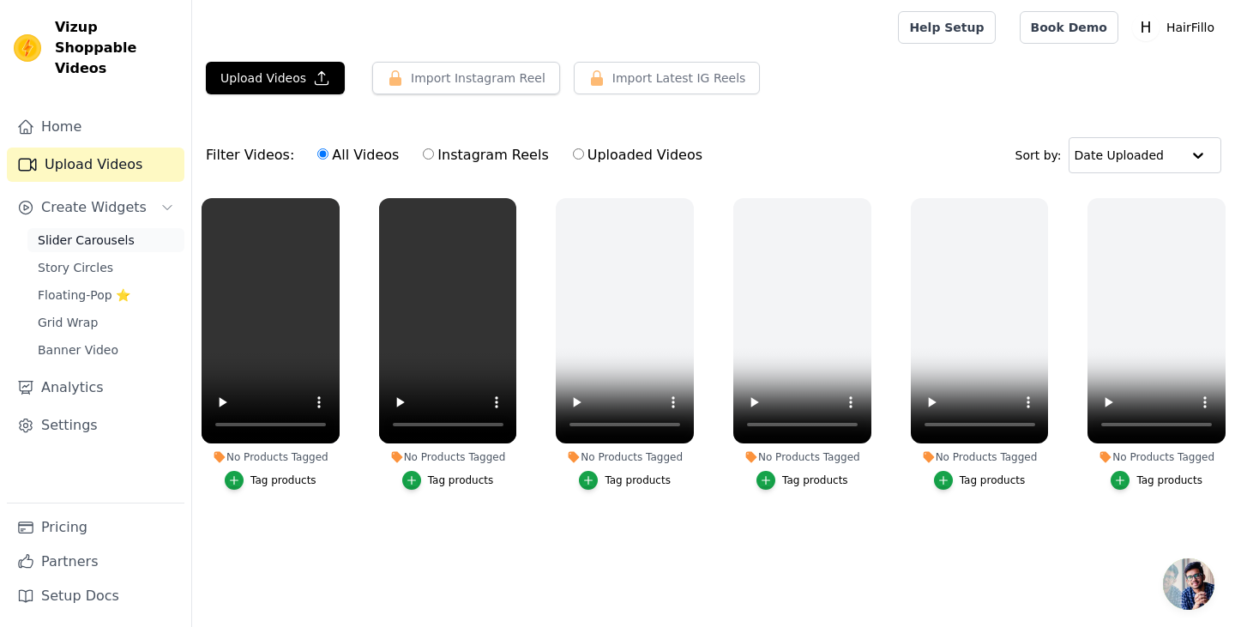
click at [57, 232] on span "Slider Carousels" at bounding box center [86, 240] width 97 height 17
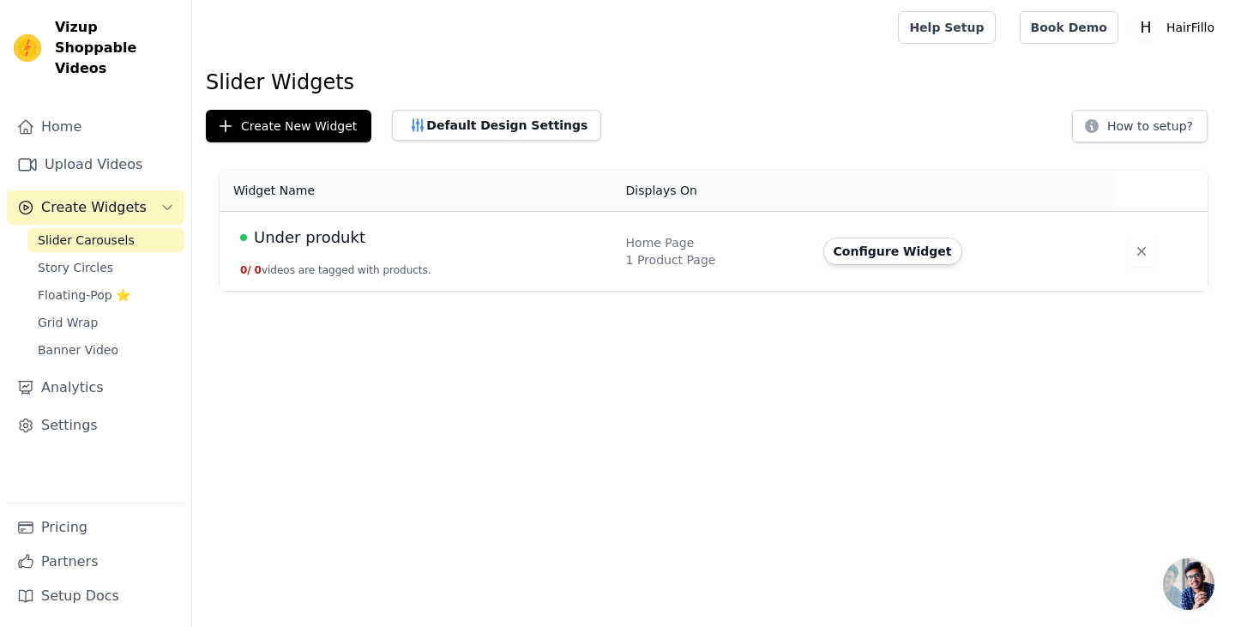
click at [457, 258] on td "Under produkt 0 / 0 videos are tagged with products." at bounding box center [418, 252] width 396 height 80
click at [316, 235] on span "Under produkt" at bounding box center [310, 238] width 112 height 24
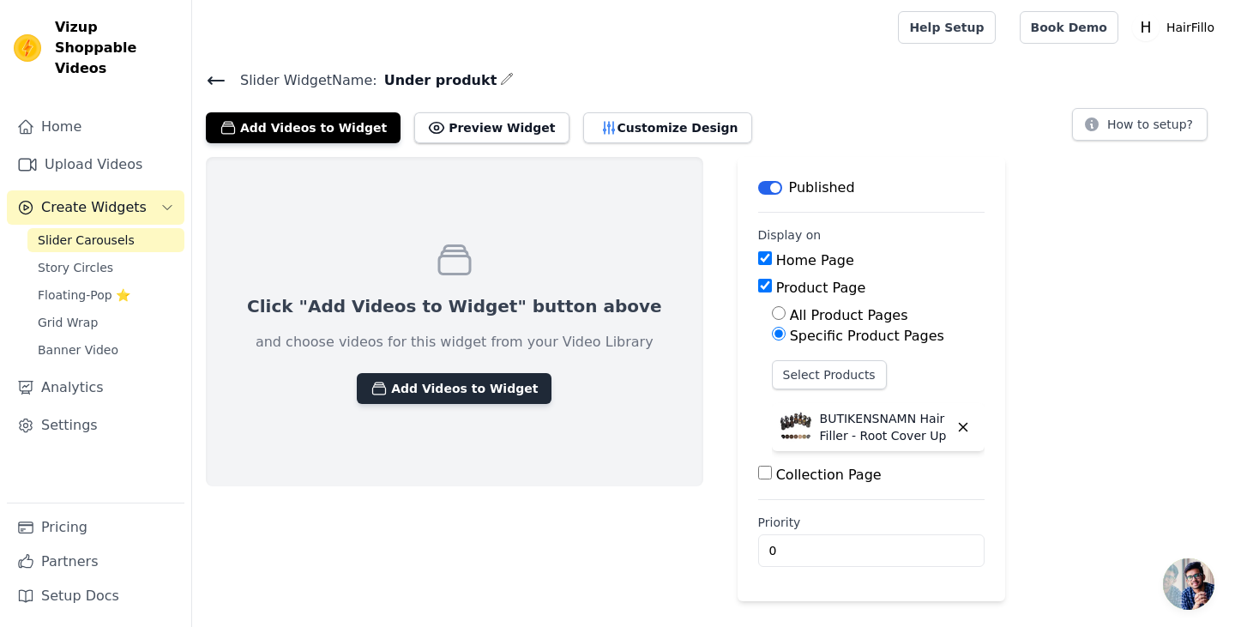
click at [455, 396] on button "Add Videos to Widget" at bounding box center [454, 388] width 195 height 31
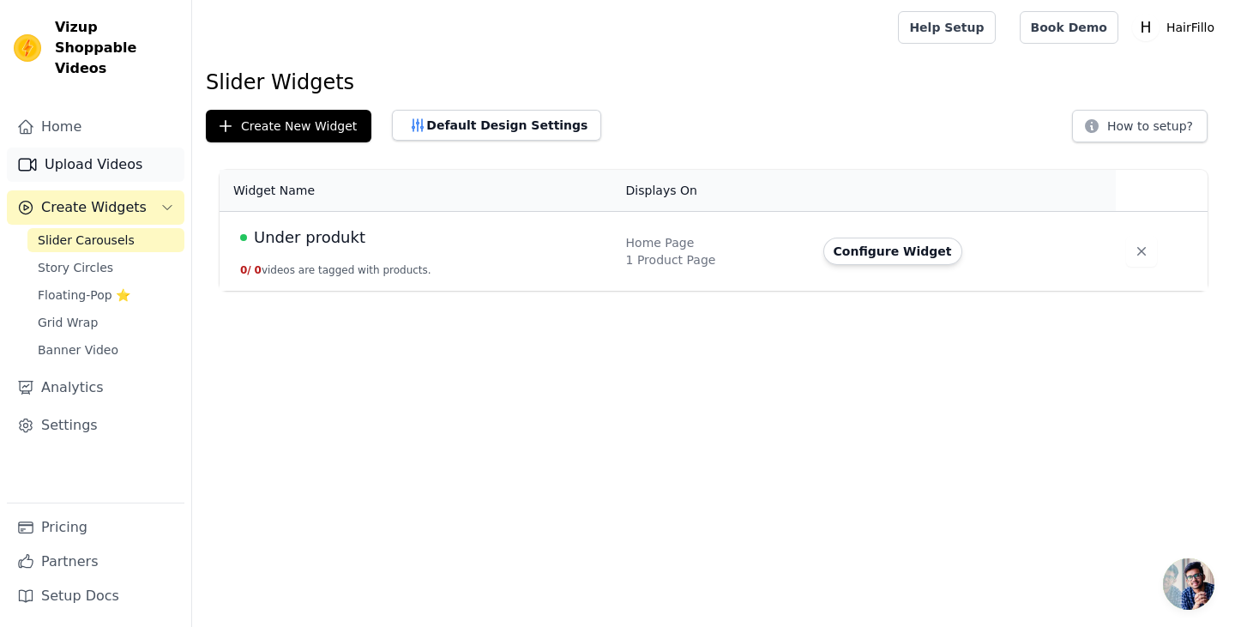
click at [72, 148] on link "Upload Videos" at bounding box center [96, 165] width 178 height 34
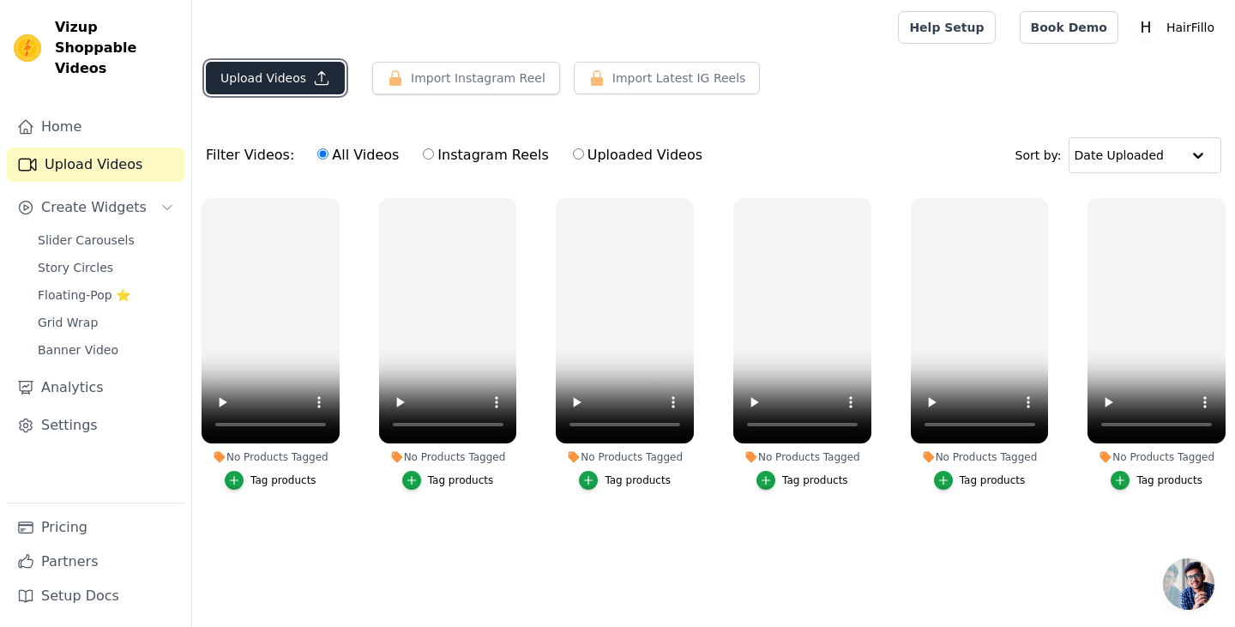
click at [313, 76] on icon "button" at bounding box center [321, 77] width 17 height 17
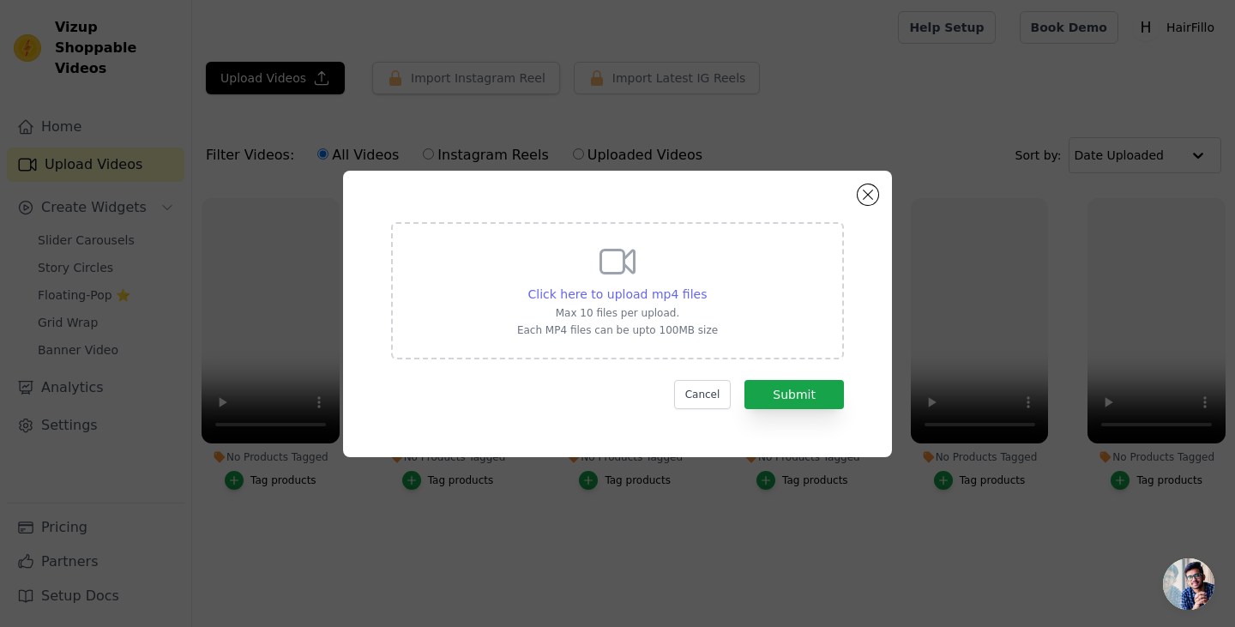
click at [647, 299] on span "Click here to upload mp4 files" at bounding box center [618, 294] width 179 height 14
click at [706, 286] on input "Click here to upload mp4 files Max 10 files per upload. Each MP4 files can be u…" at bounding box center [706, 285] width 1 height 1
type input "C:\fakepath\0926 (2).mp4"
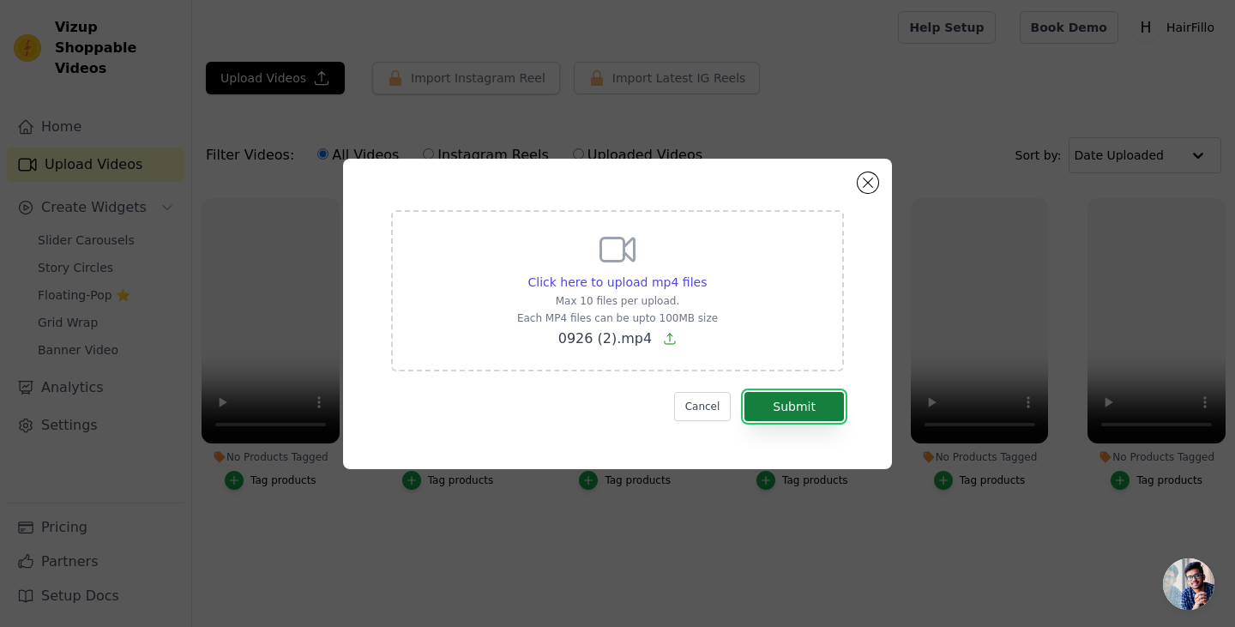
click at [806, 417] on button "Submit" at bounding box center [795, 406] width 100 height 29
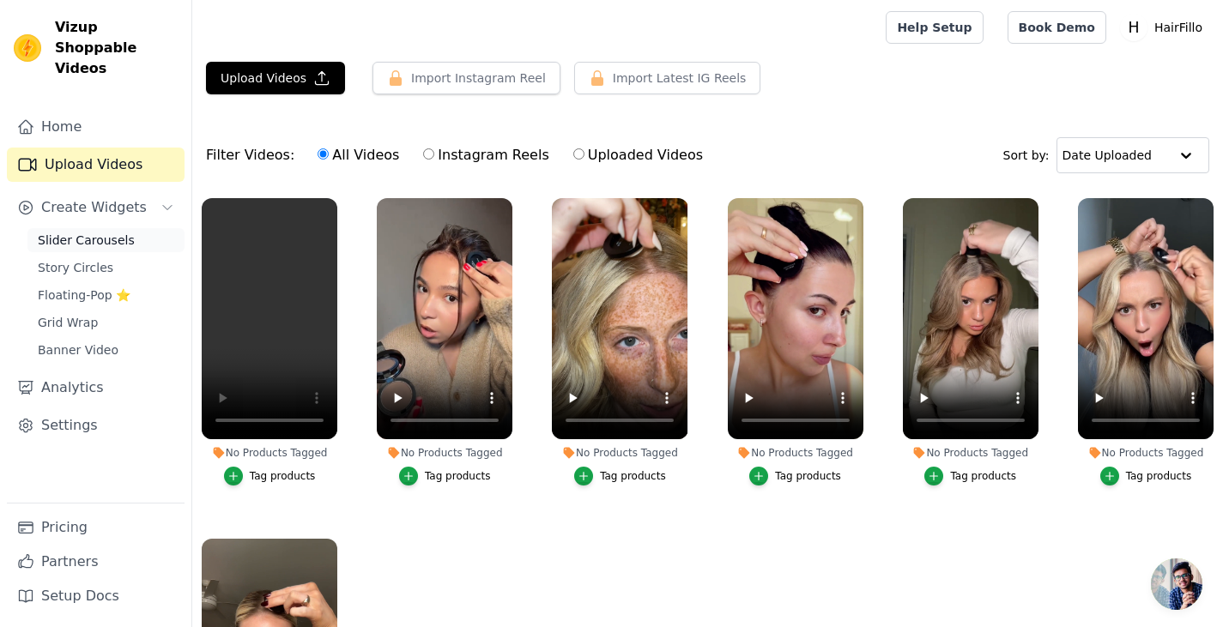
click at [82, 232] on span "Slider Carousels" at bounding box center [86, 240] width 97 height 17
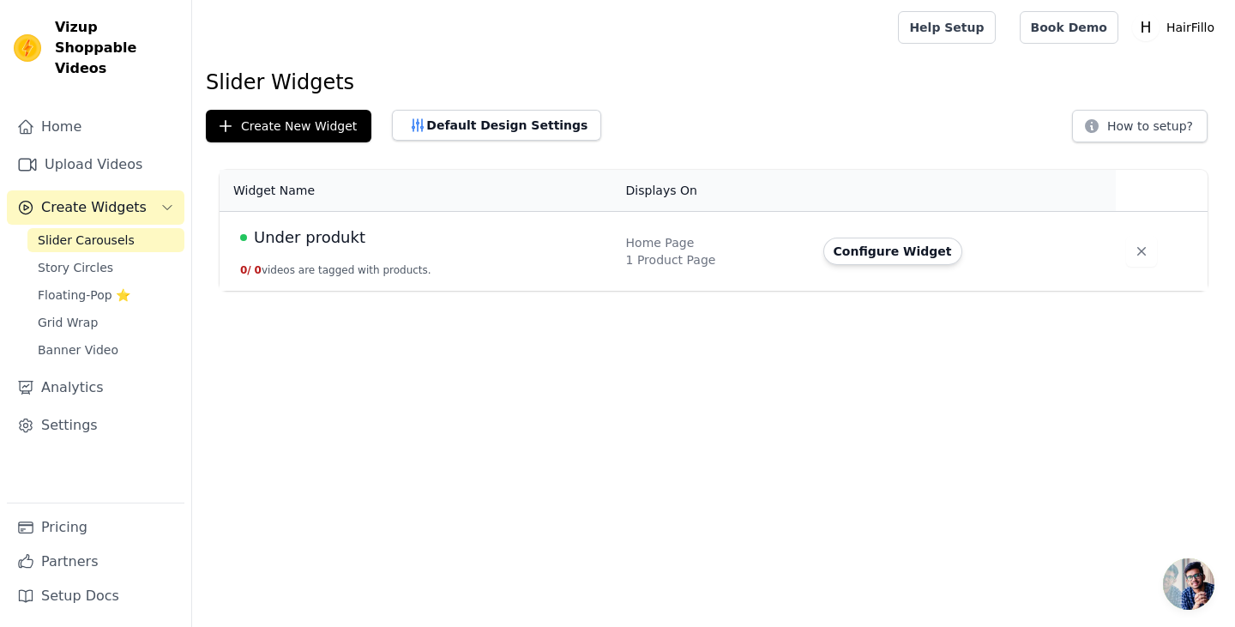
click at [340, 269] on button "0 / 0 videos are tagged with products." at bounding box center [335, 270] width 191 height 14
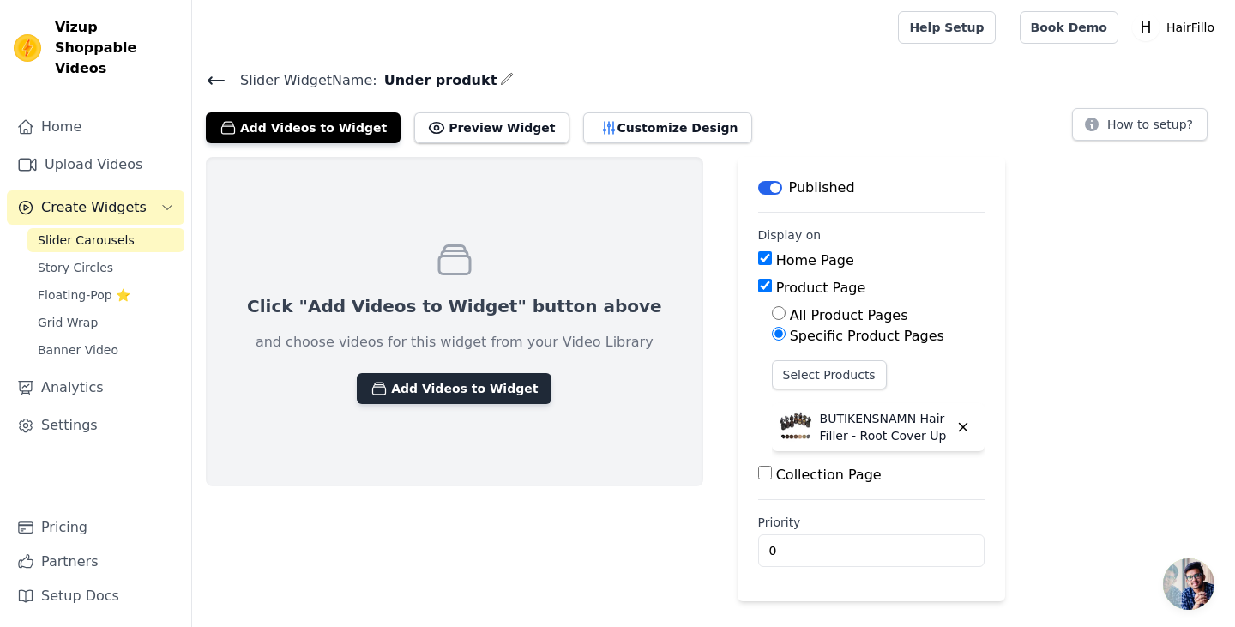
click at [426, 381] on button "Add Videos to Widget" at bounding box center [454, 388] width 195 height 31
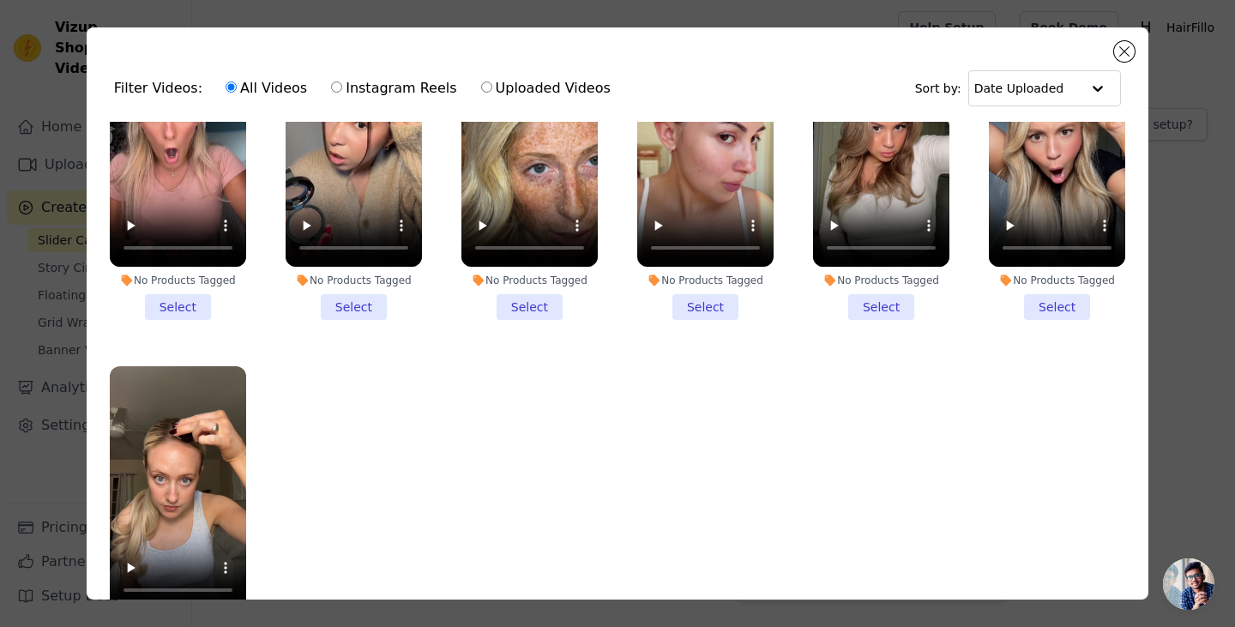
scroll to position [149, 0]
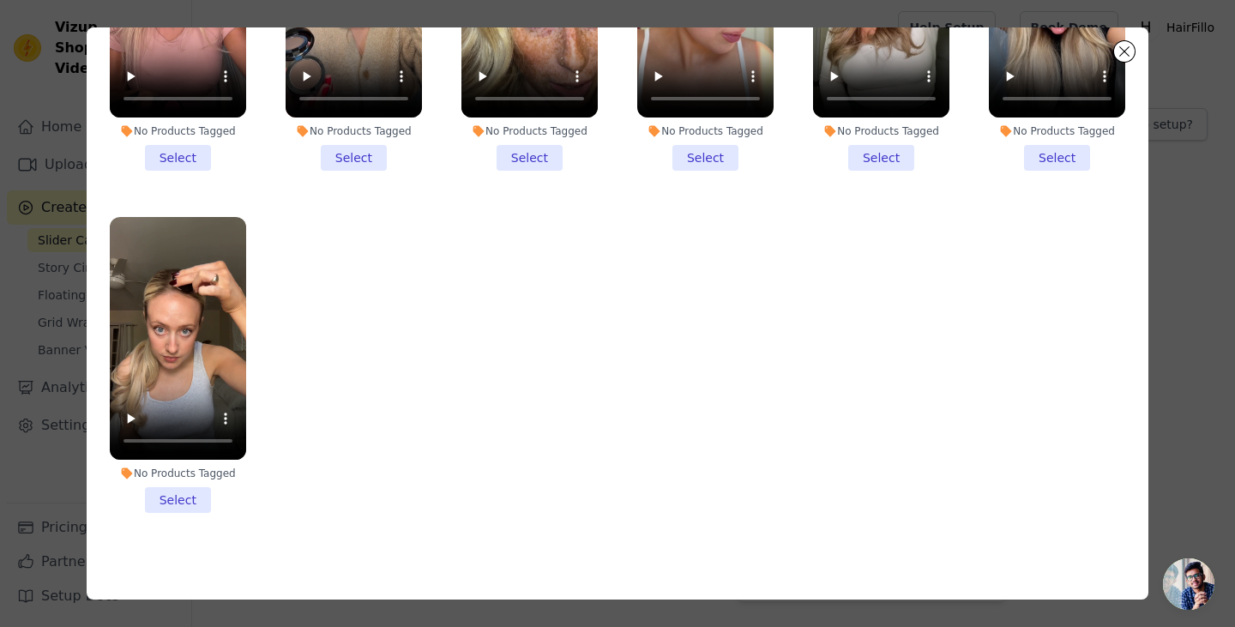
click at [177, 498] on li "No Products Tagged Select" at bounding box center [178, 365] width 136 height 296
click at [0, 0] on input "No Products Tagged Select" at bounding box center [0, 0] width 0 height 0
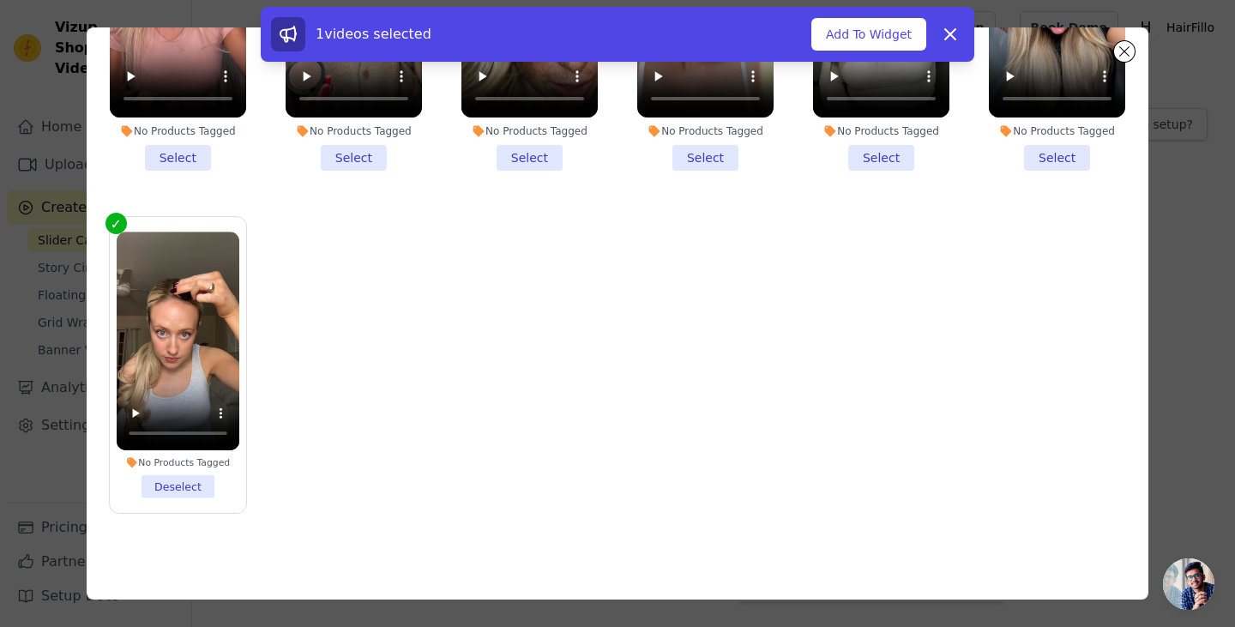
scroll to position [0, 0]
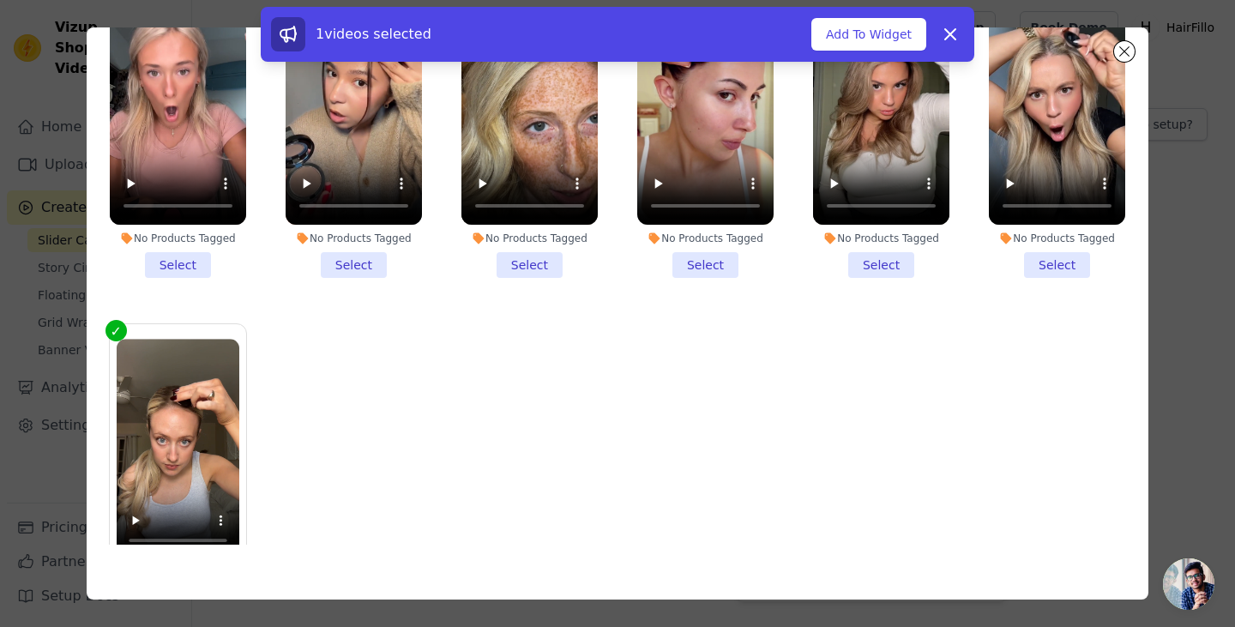
click at [1035, 269] on li "No Products Tagged Select" at bounding box center [1057, 130] width 136 height 296
click at [0, 0] on input "No Products Tagged Select" at bounding box center [0, 0] width 0 height 0
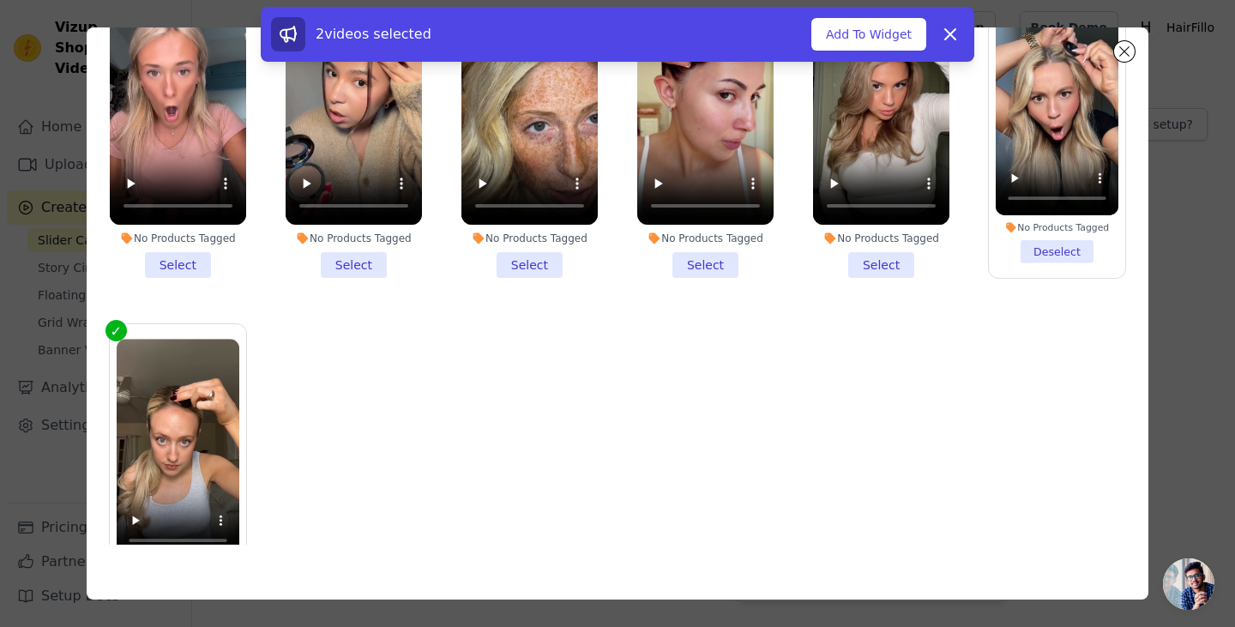
click at [869, 267] on li "No Products Tagged Select" at bounding box center [881, 130] width 136 height 296
click at [0, 0] on input "No Products Tagged Select" at bounding box center [0, 0] width 0 height 0
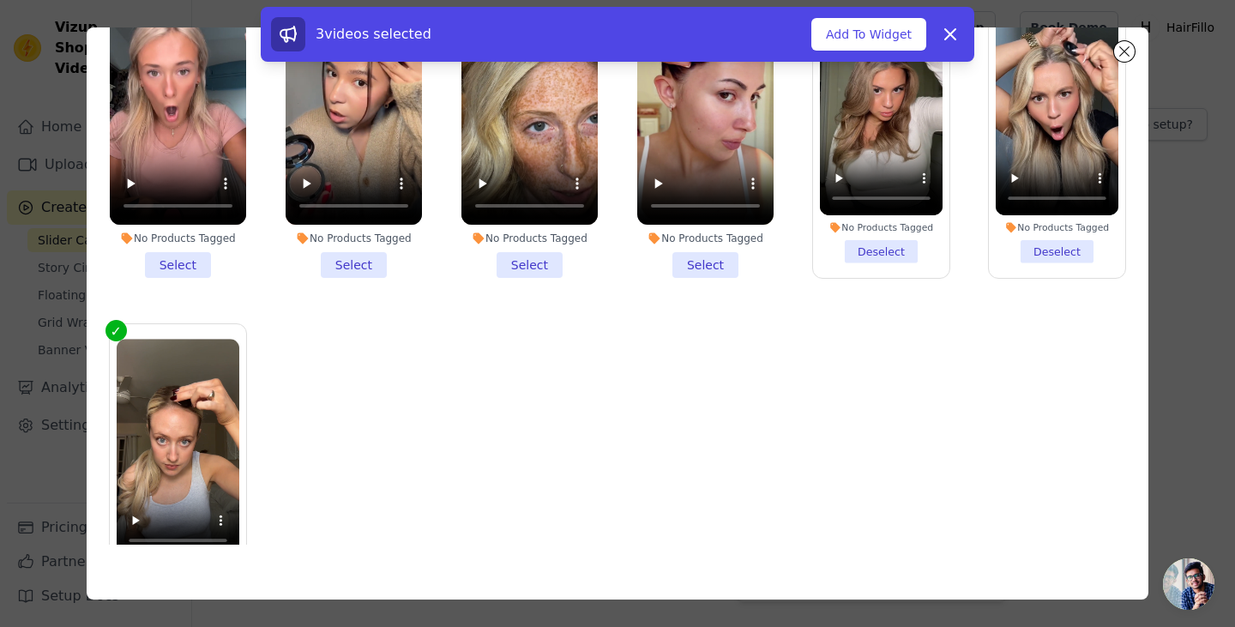
click at [698, 258] on li "No Products Tagged Select" at bounding box center [705, 130] width 136 height 296
click at [0, 0] on input "No Products Tagged Select" at bounding box center [0, 0] width 0 height 0
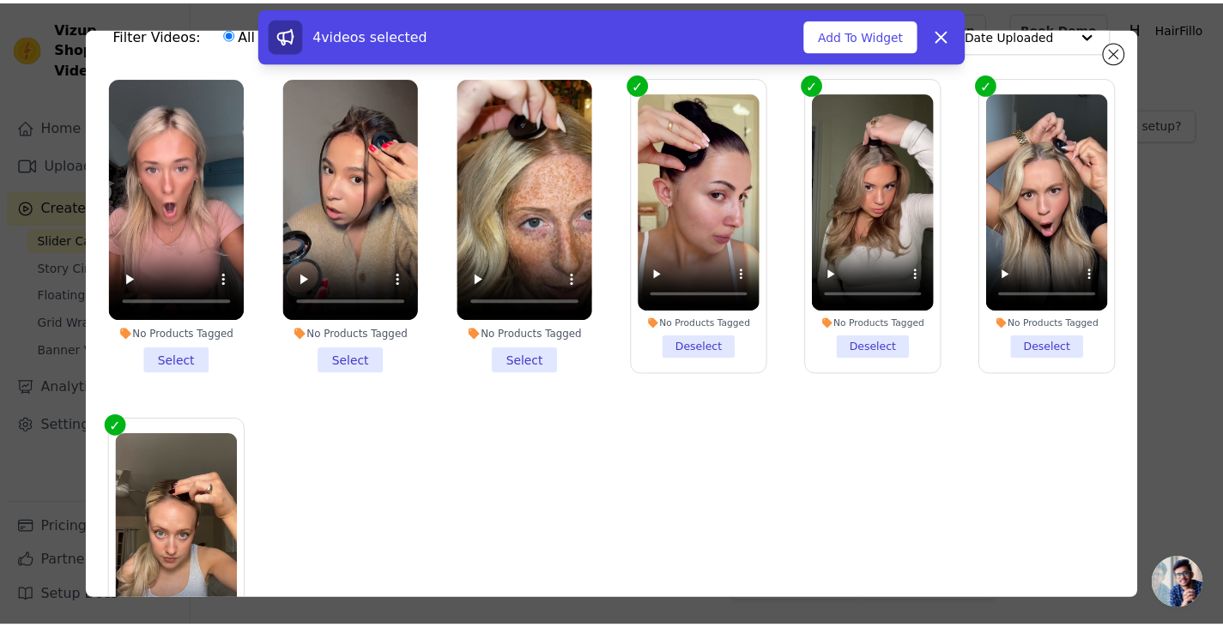
scroll to position [52, 0]
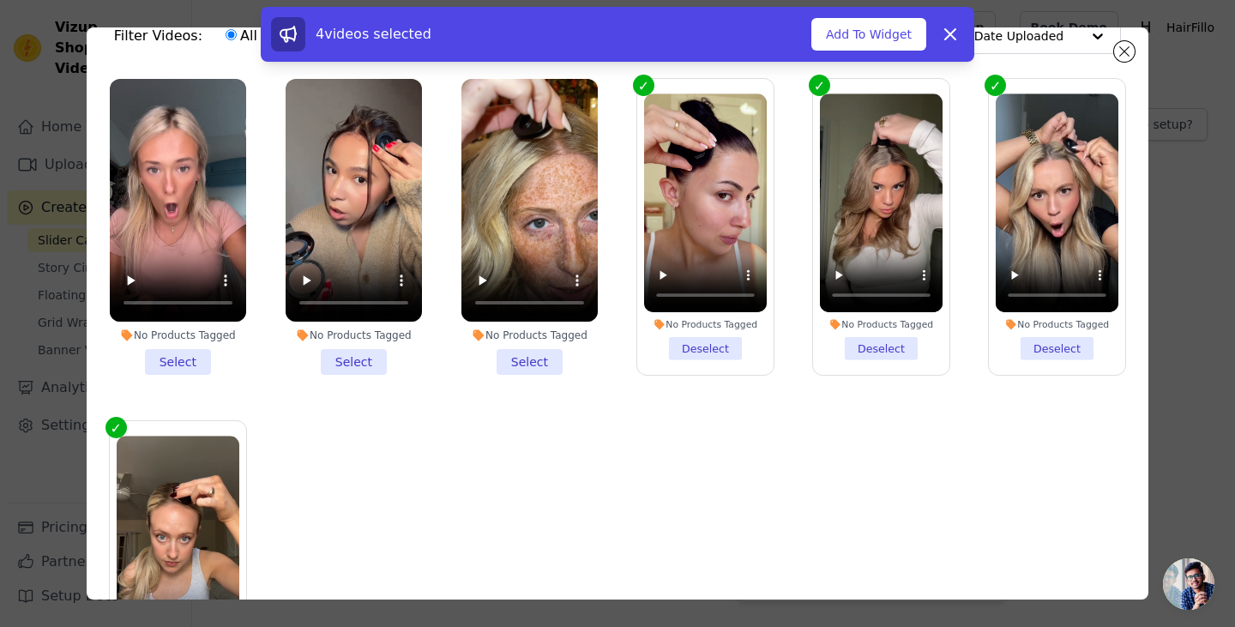
click at [507, 357] on li "No Products Tagged Select" at bounding box center [530, 227] width 136 height 296
click at [0, 0] on input "No Products Tagged Select" at bounding box center [0, 0] width 0 height 0
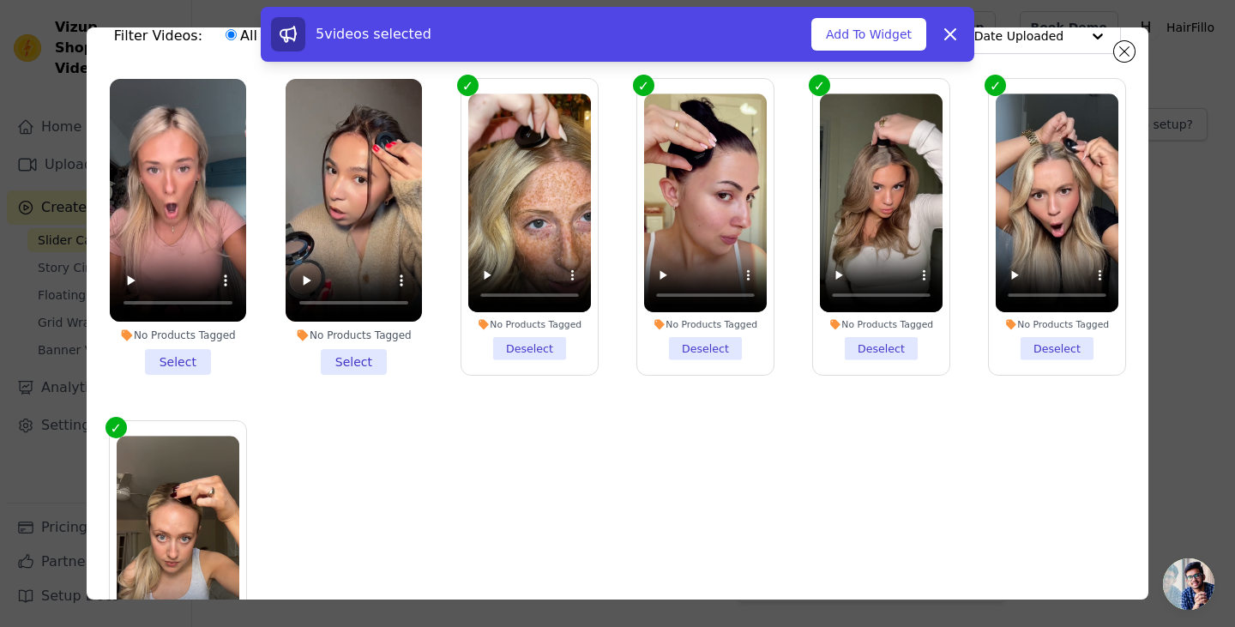
click at [363, 360] on li "No Products Tagged Select" at bounding box center [354, 227] width 136 height 296
click at [0, 0] on input "No Products Tagged Select" at bounding box center [0, 0] width 0 height 0
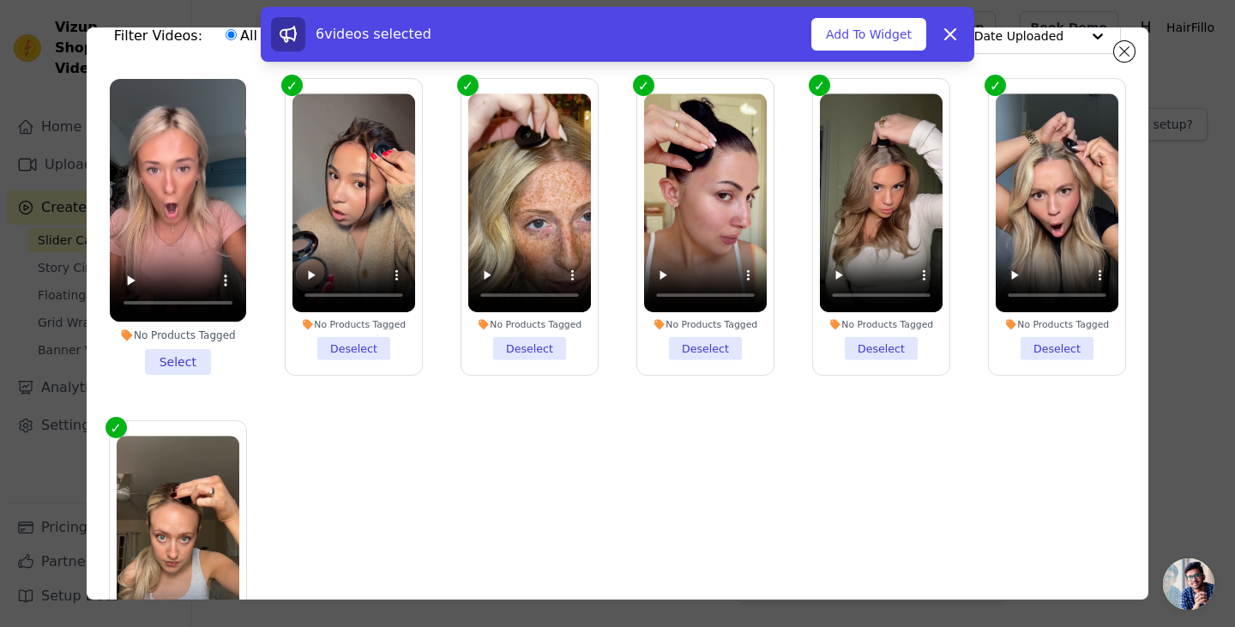
click at [193, 358] on li "No Products Tagged Select" at bounding box center [178, 227] width 136 height 296
click at [0, 0] on input "No Products Tagged Select" at bounding box center [0, 0] width 0 height 0
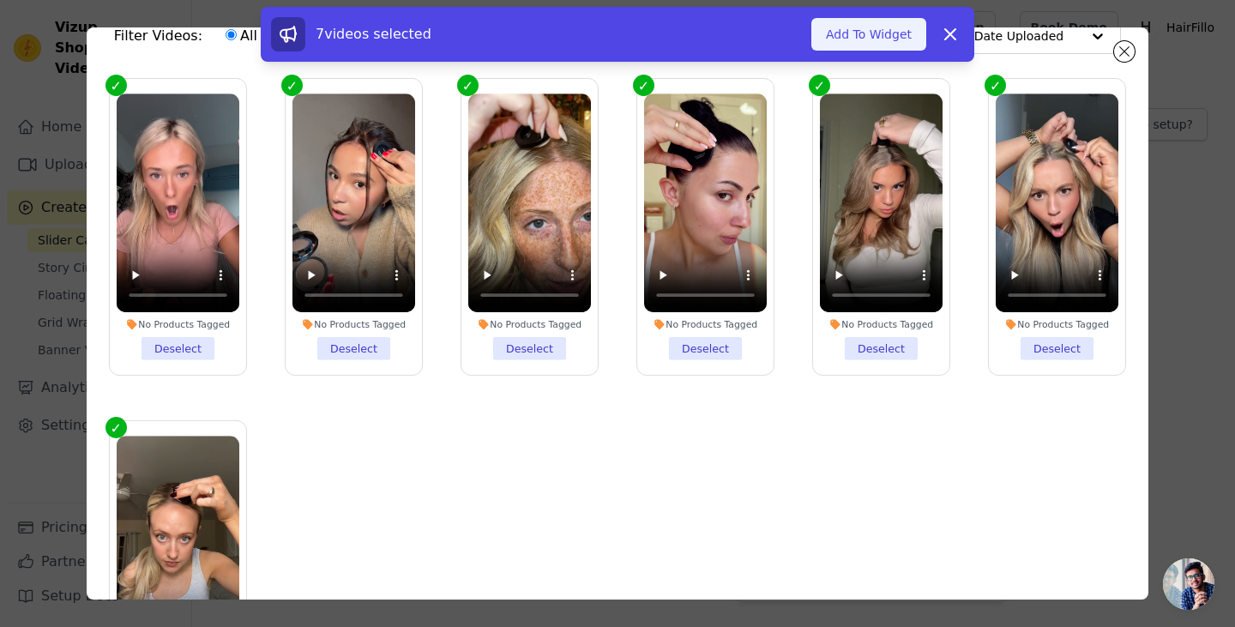
click at [869, 33] on button "Add To Widget" at bounding box center [869, 34] width 115 height 33
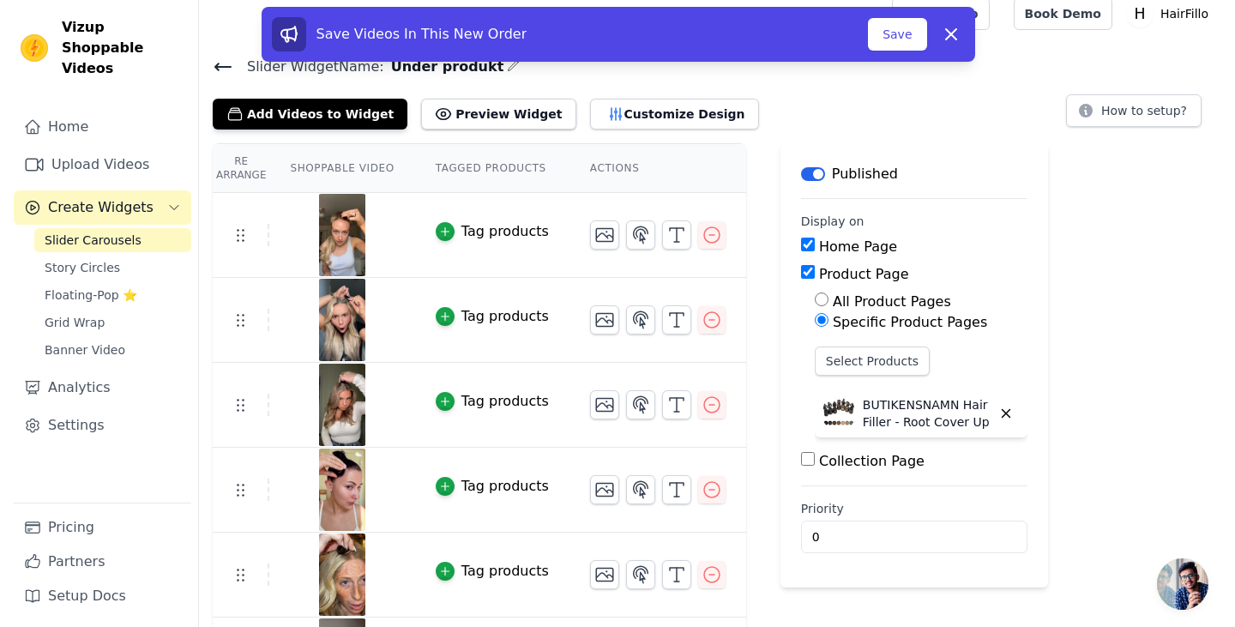
scroll to position [0, 0]
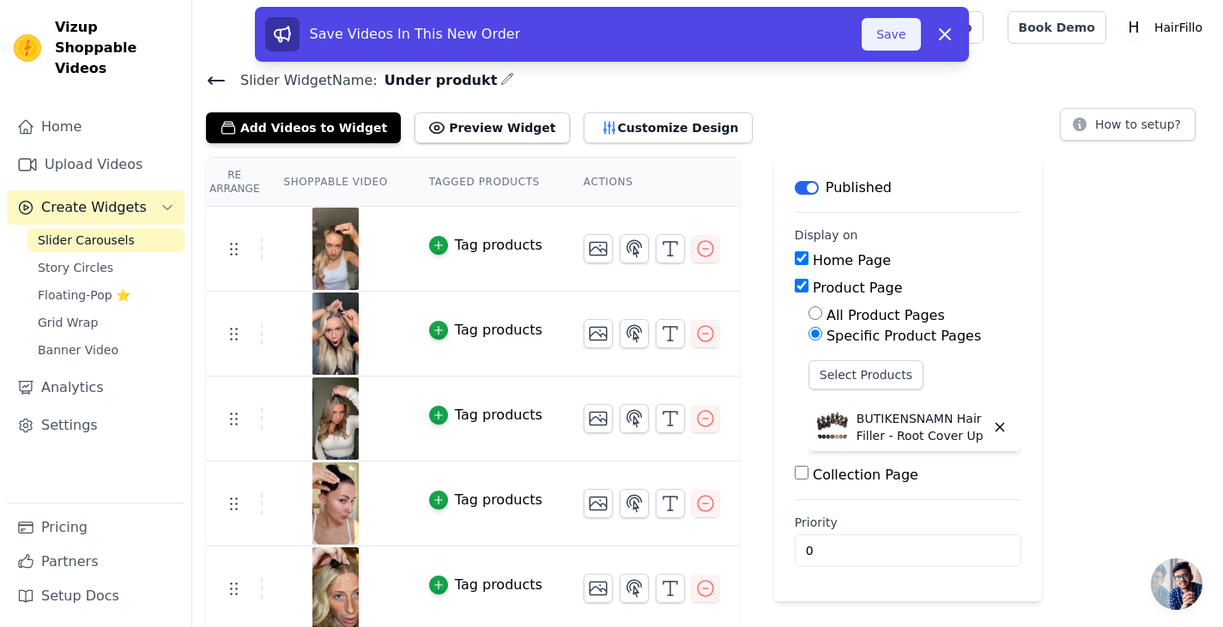
click at [892, 37] on button "Save" at bounding box center [890, 34] width 58 height 33
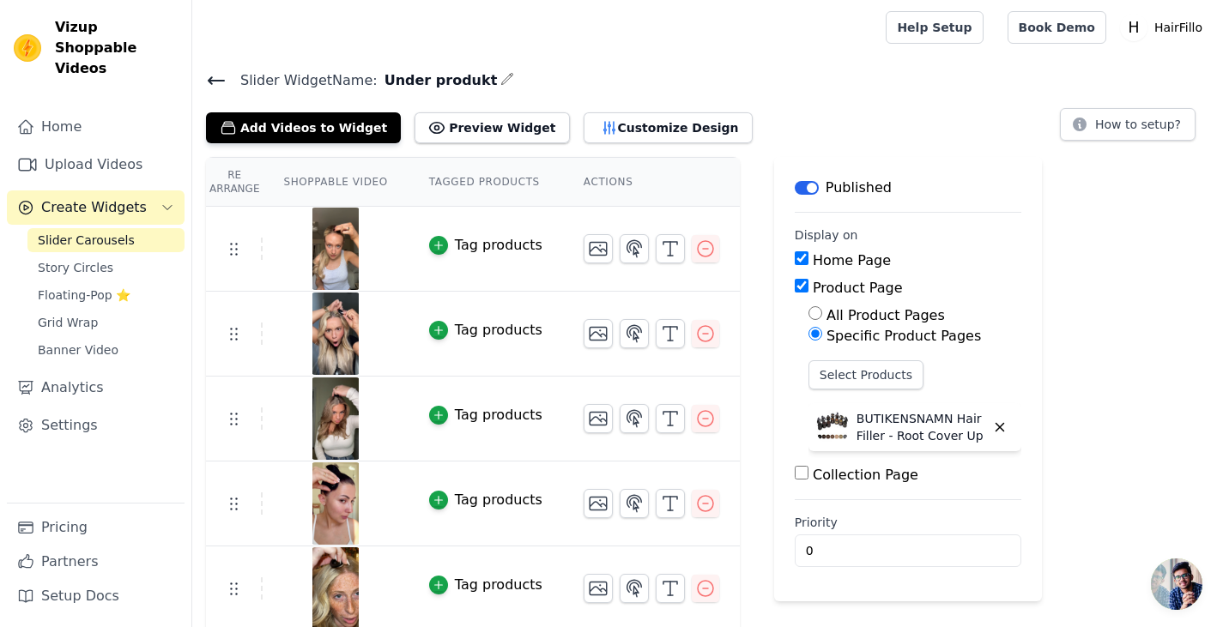
click at [102, 260] on div "Slider Carousels Story Circles Floating-Pop ⭐ Grid Wrap Banner Video" at bounding box center [105, 295] width 157 height 134
click at [104, 256] on link "Story Circles" at bounding box center [105, 268] width 157 height 24
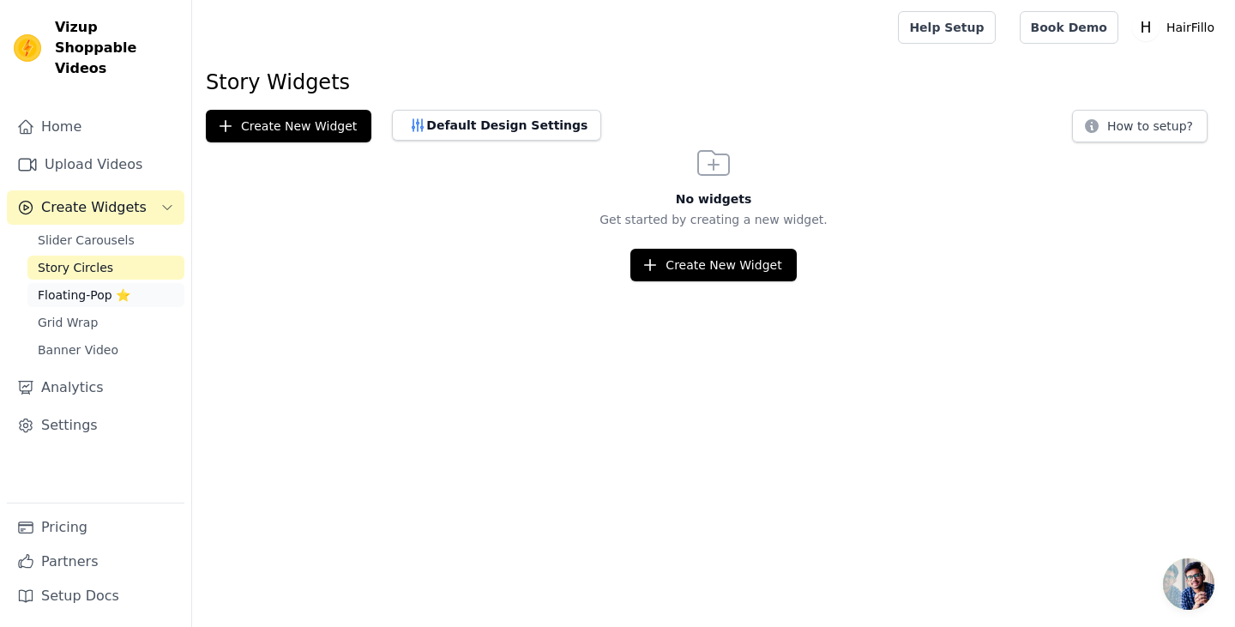
click at [106, 287] on span "Floating-Pop ⭐" at bounding box center [84, 295] width 93 height 17
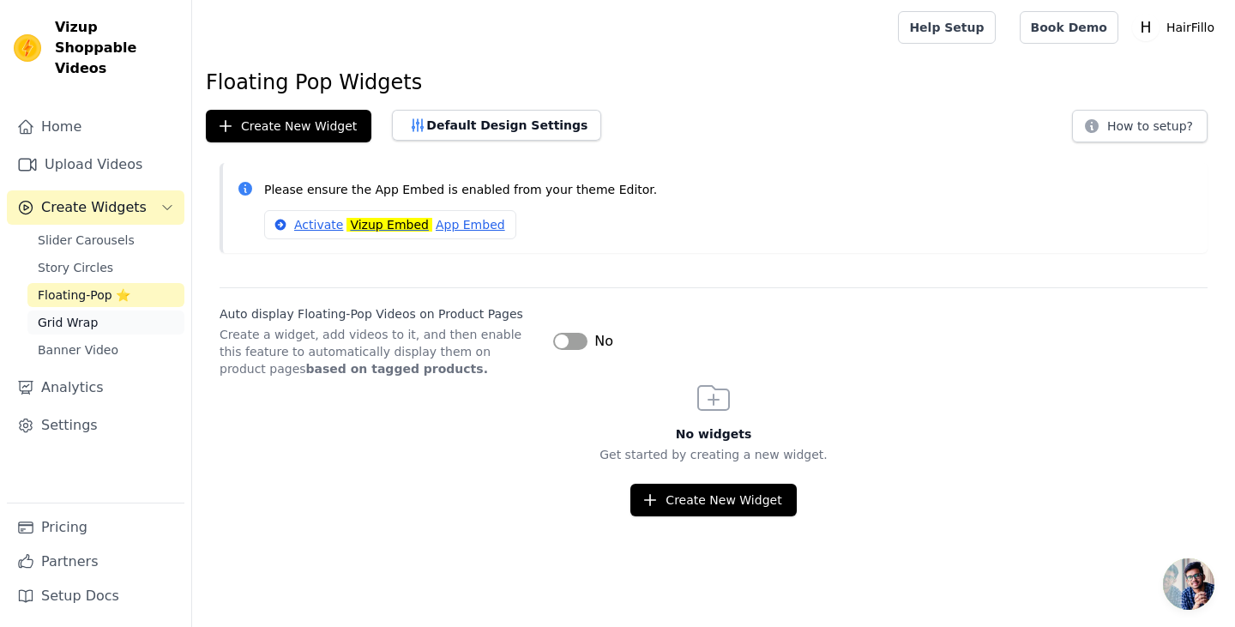
click at [119, 311] on link "Grid Wrap" at bounding box center [105, 323] width 157 height 24
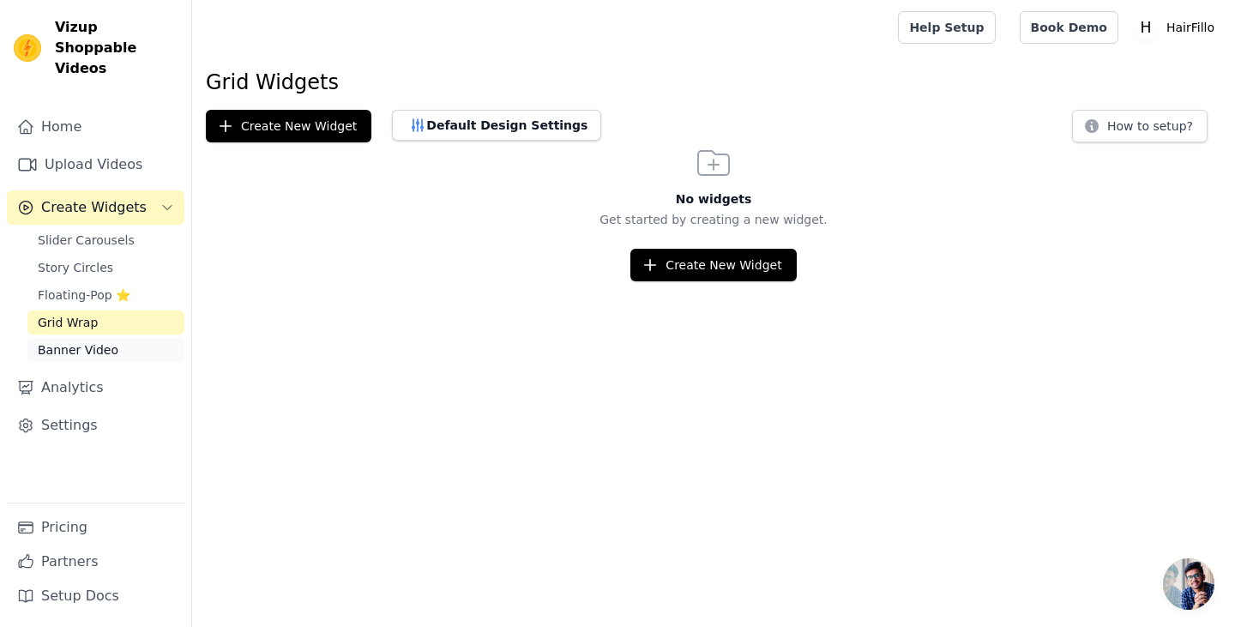
click at [117, 338] on link "Banner Video" at bounding box center [105, 350] width 157 height 24
